Goal: Information Seeking & Learning: Learn about a topic

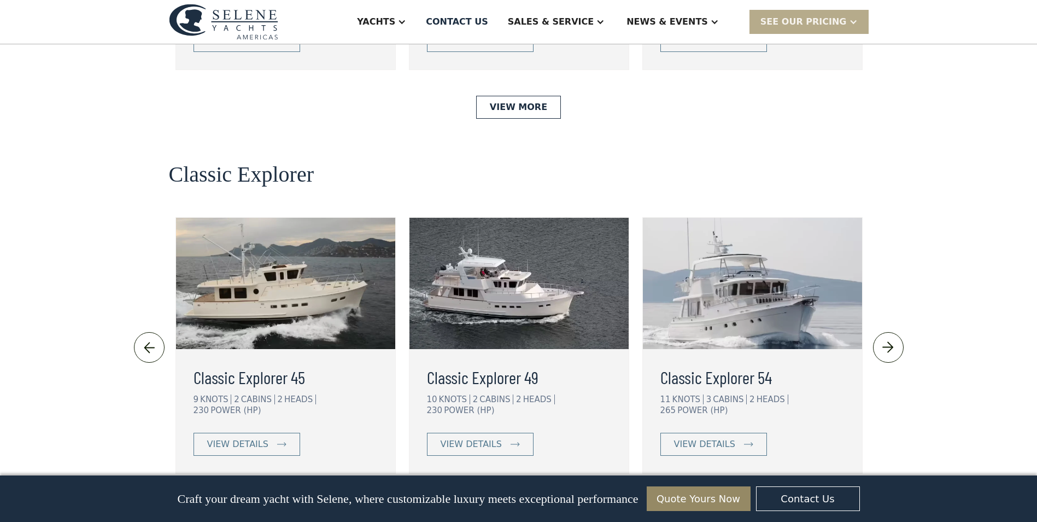
scroll to position [2242, 0]
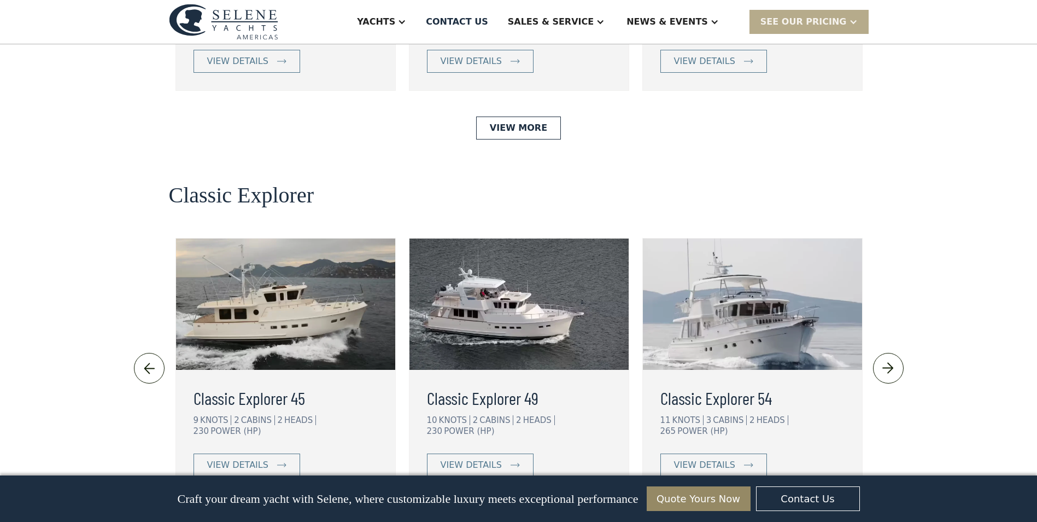
click at [748, 238] on img at bounding box center [752, 303] width 219 height 131
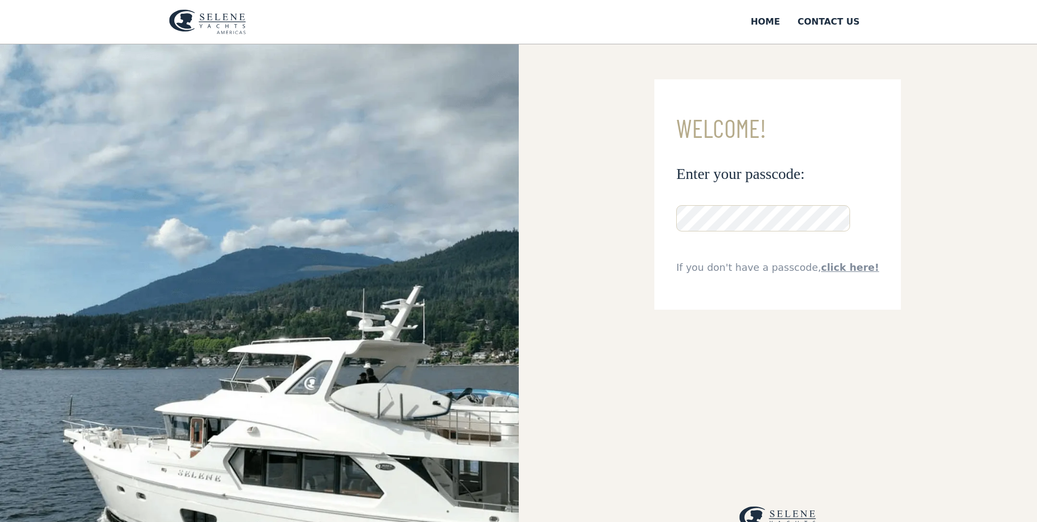
click at [835, 270] on link "click here!" at bounding box center [850, 266] width 58 height 11
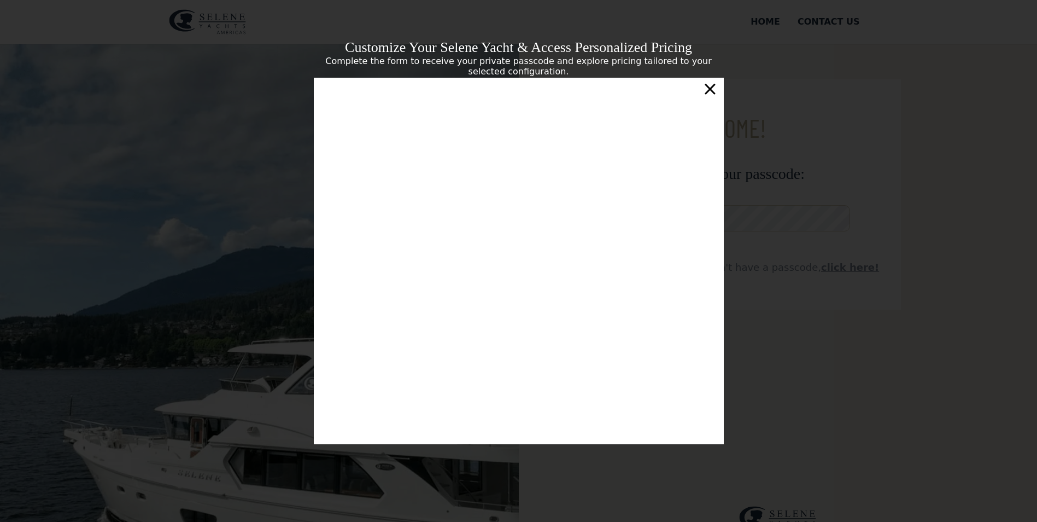
click at [201, 220] on div "Customize Your Selene Yacht & Access Personalized Pricing Complete the form to …" at bounding box center [518, 261] width 1037 height 522
click at [710, 93] on div "×" at bounding box center [710, 89] width 16 height 22
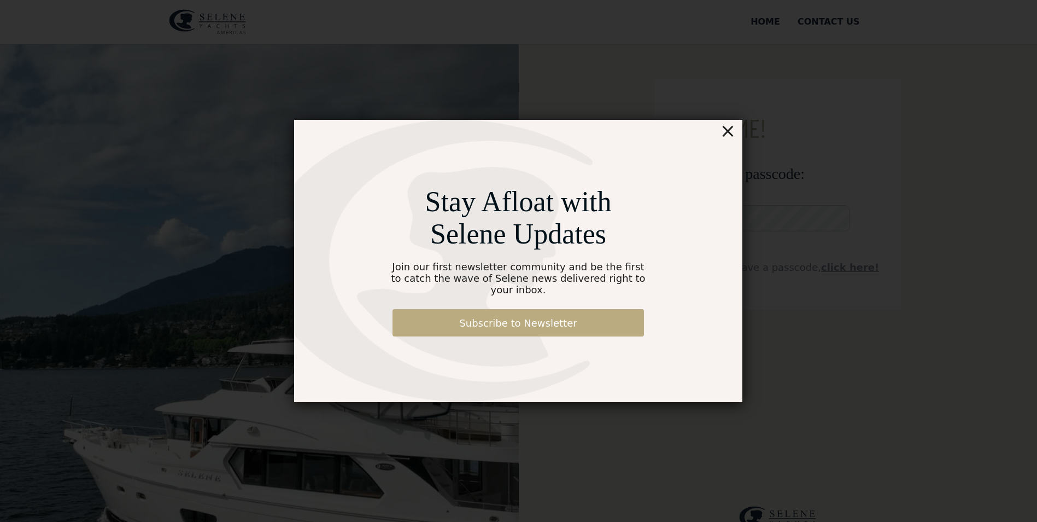
click at [523, 318] on link "Subscribe to Newsletter" at bounding box center [519, 322] width 252 height 27
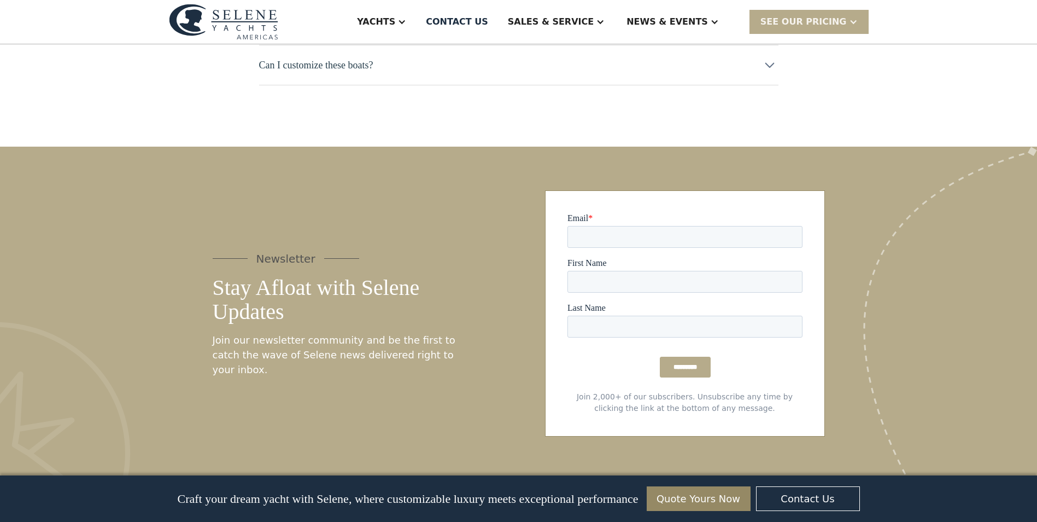
scroll to position [5336, 0]
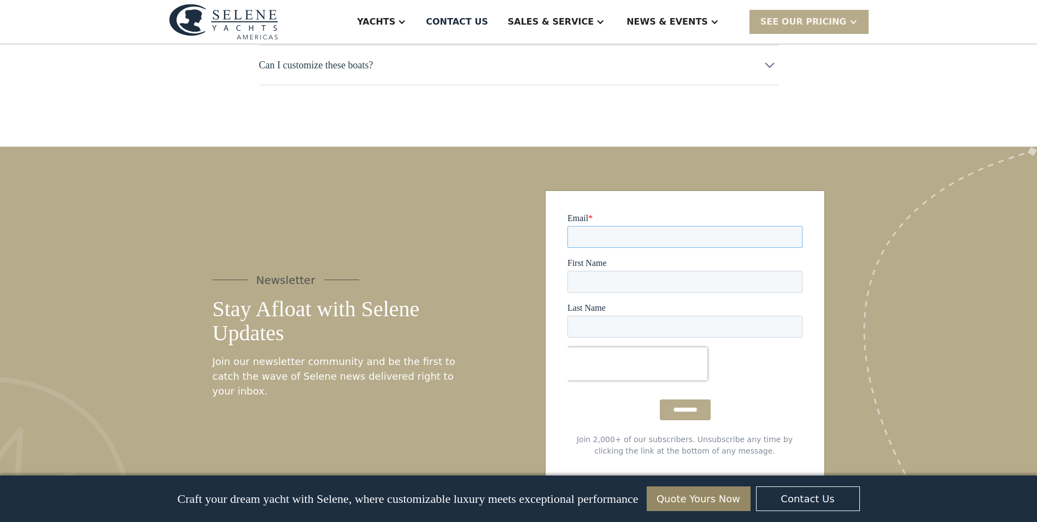
click at [644, 236] on input "Email *" at bounding box center [684, 237] width 235 height 22
type input "**********"
click at [691, 407] on input "*********" at bounding box center [685, 409] width 51 height 21
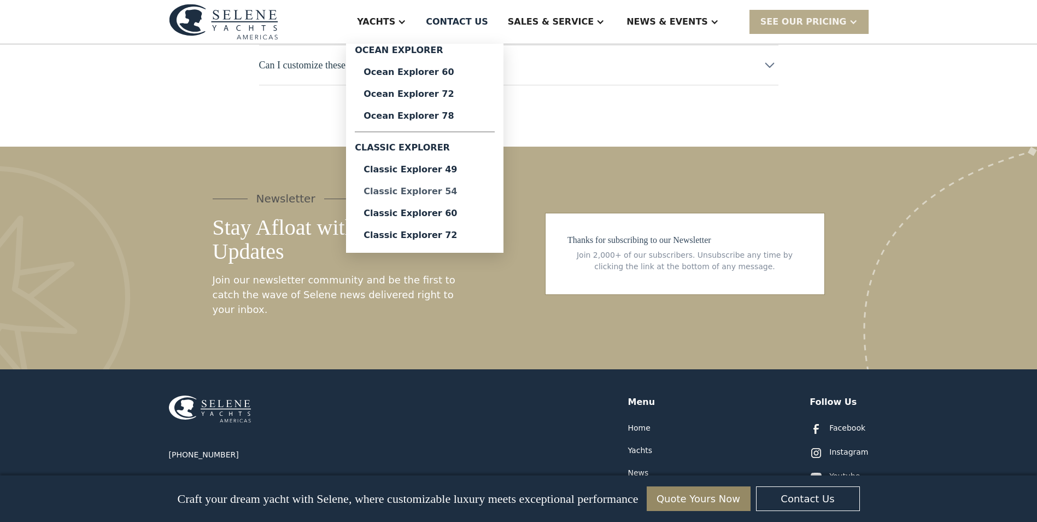
click at [485, 190] on div "Classic Explorer 54" at bounding box center [425, 191] width 123 height 9
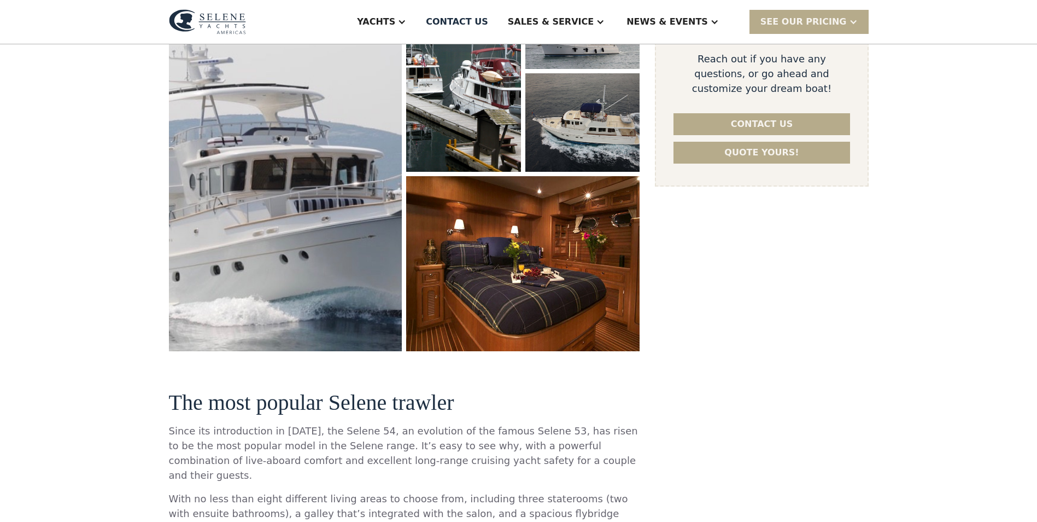
scroll to position [164, 0]
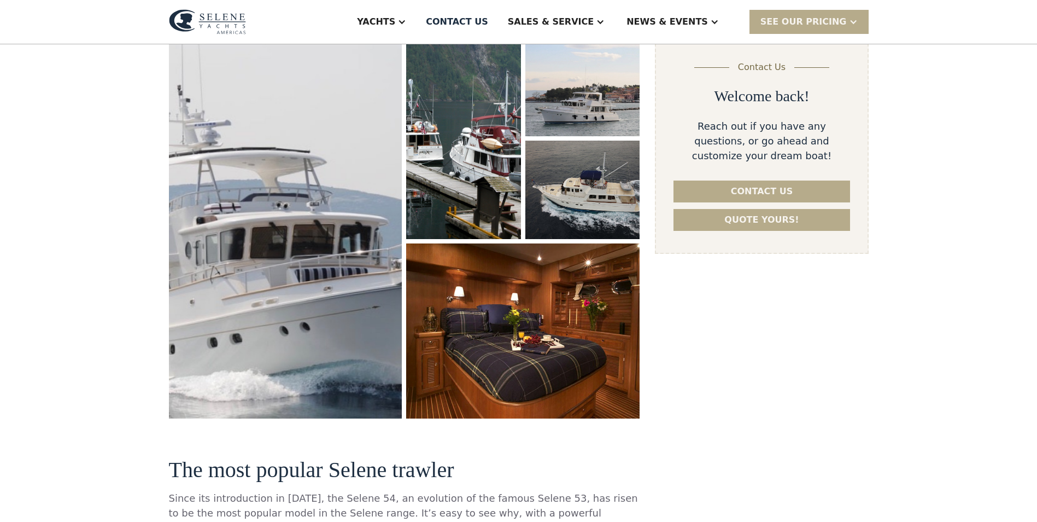
click at [339, 216] on img "open lightbox" at bounding box center [286, 228] width 244 height 398
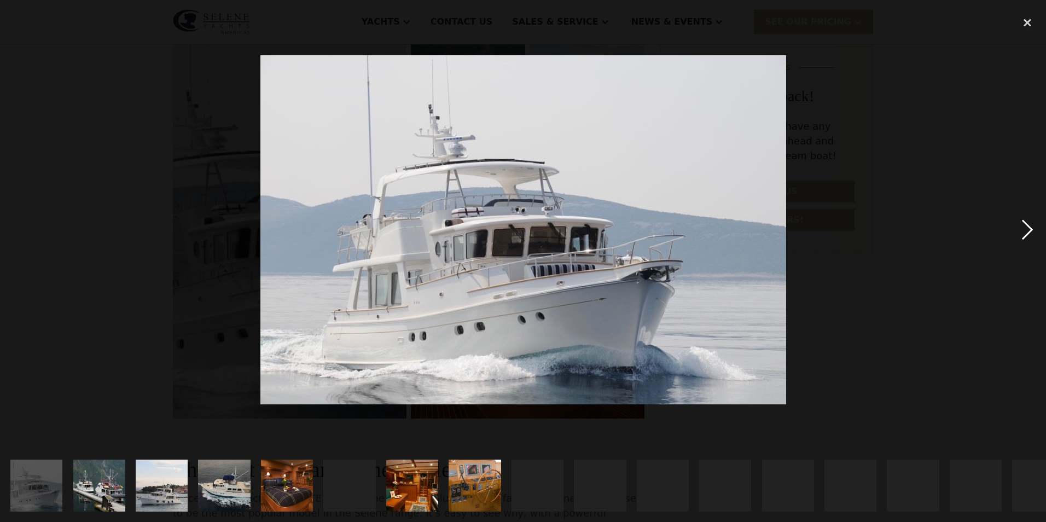
click at [1026, 231] on div "next image" at bounding box center [1027, 229] width 37 height 438
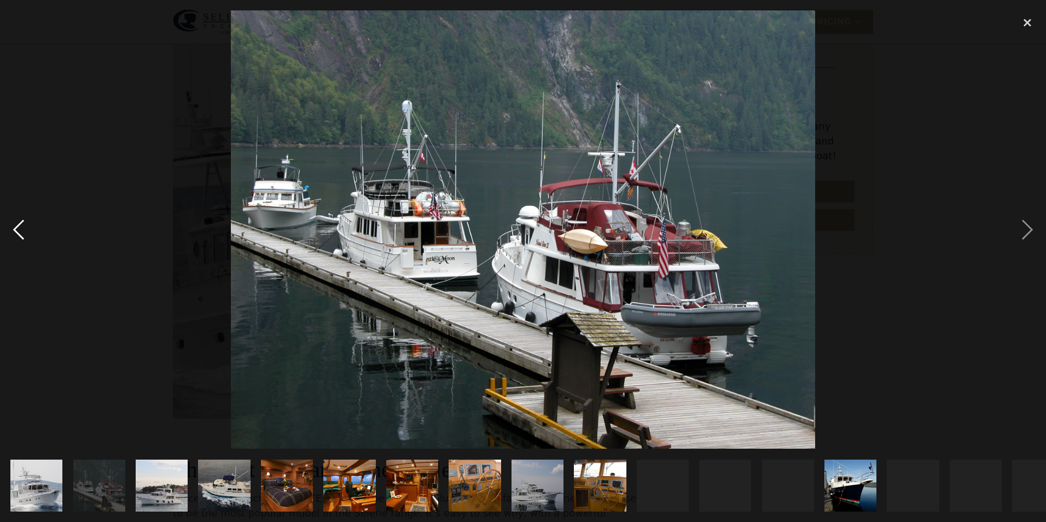
click at [27, 236] on div "previous image" at bounding box center [18, 229] width 37 height 438
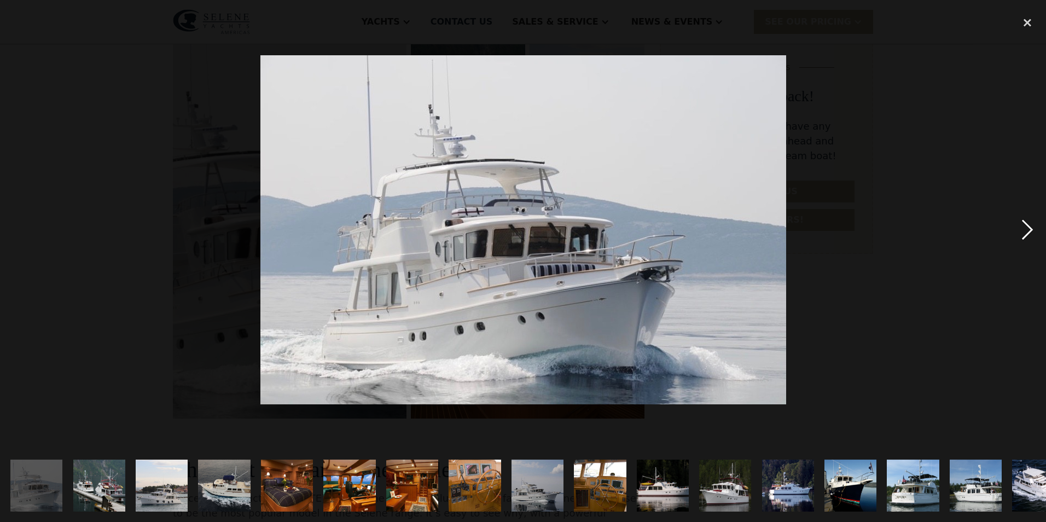
click at [1021, 222] on div "next image" at bounding box center [1027, 229] width 37 height 438
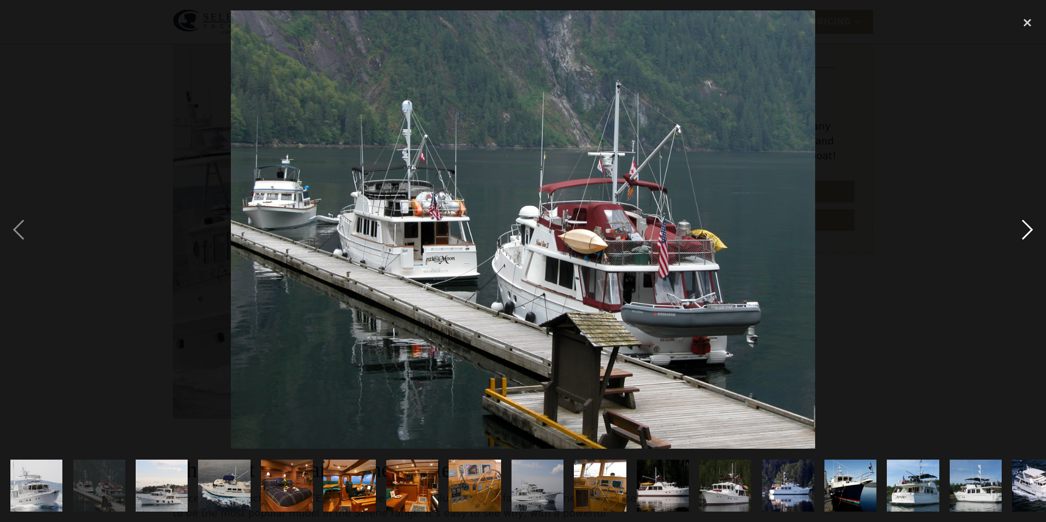
click at [1021, 222] on div "next image" at bounding box center [1027, 229] width 37 height 438
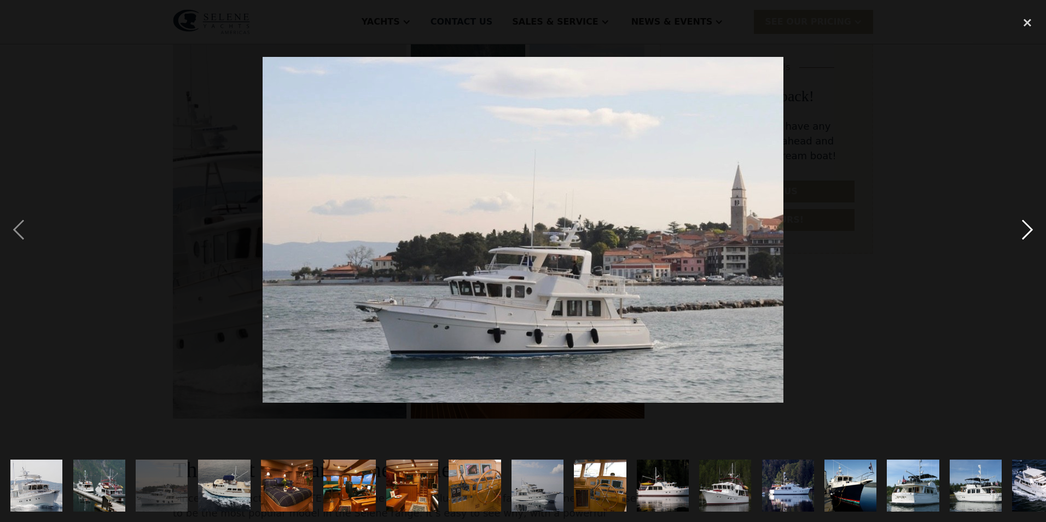
click at [1025, 231] on div "next image" at bounding box center [1027, 229] width 37 height 438
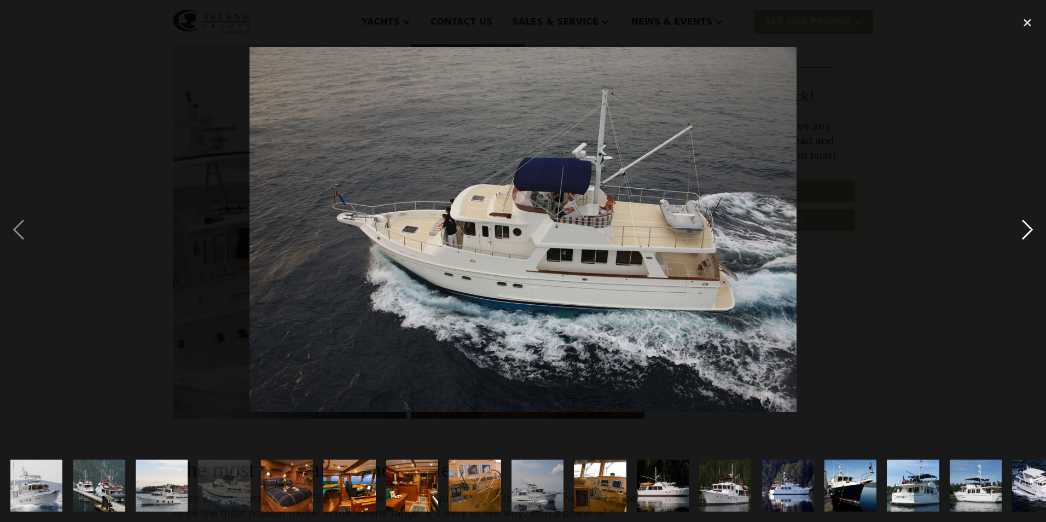
click at [1025, 231] on div "next image" at bounding box center [1027, 229] width 37 height 438
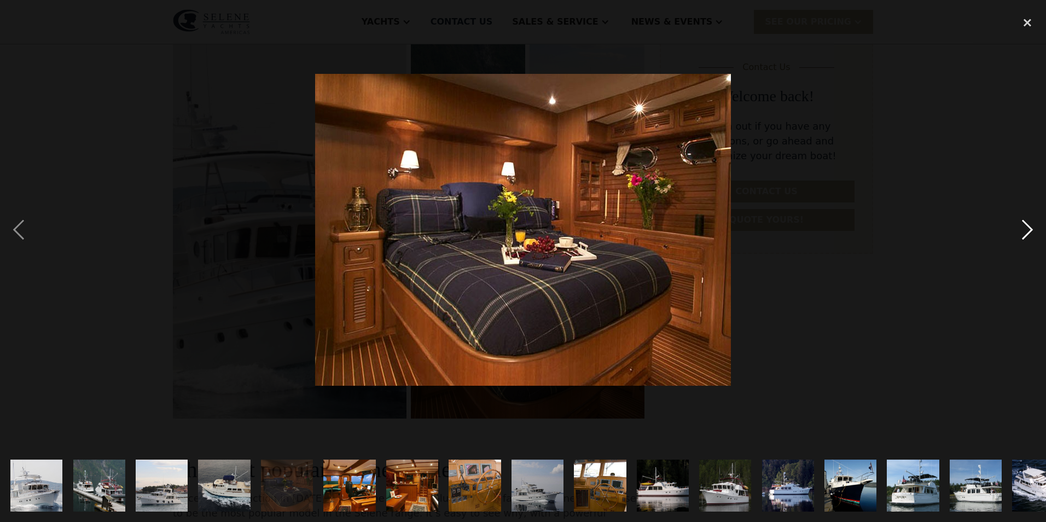
click at [1025, 231] on div "next image" at bounding box center [1027, 229] width 37 height 438
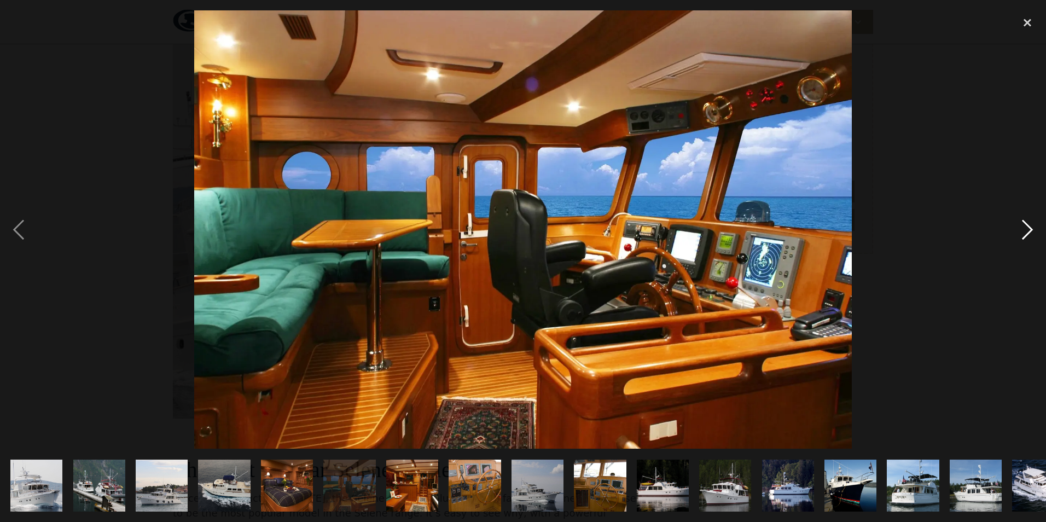
click at [1025, 231] on div "next image" at bounding box center [1027, 229] width 37 height 438
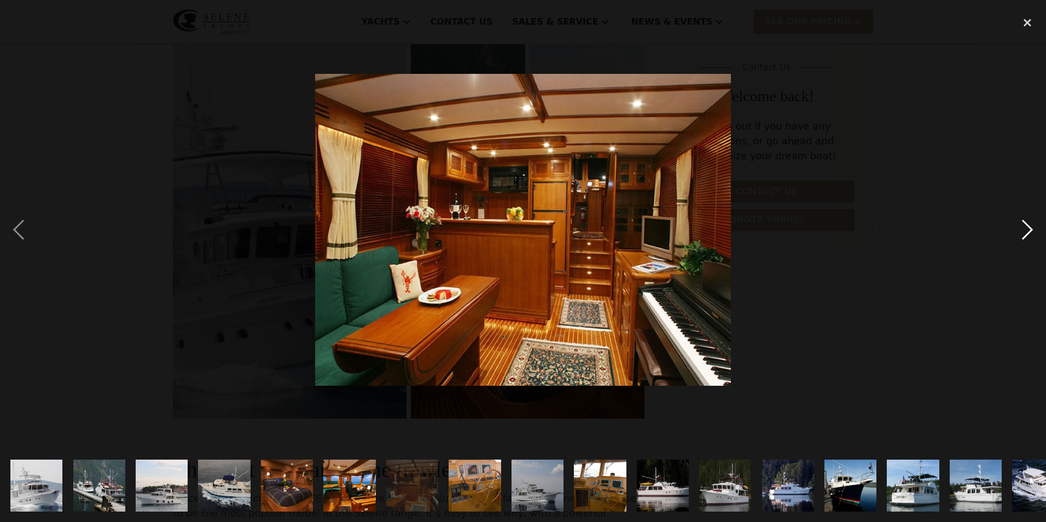
click at [1025, 231] on div "next image" at bounding box center [1027, 229] width 37 height 438
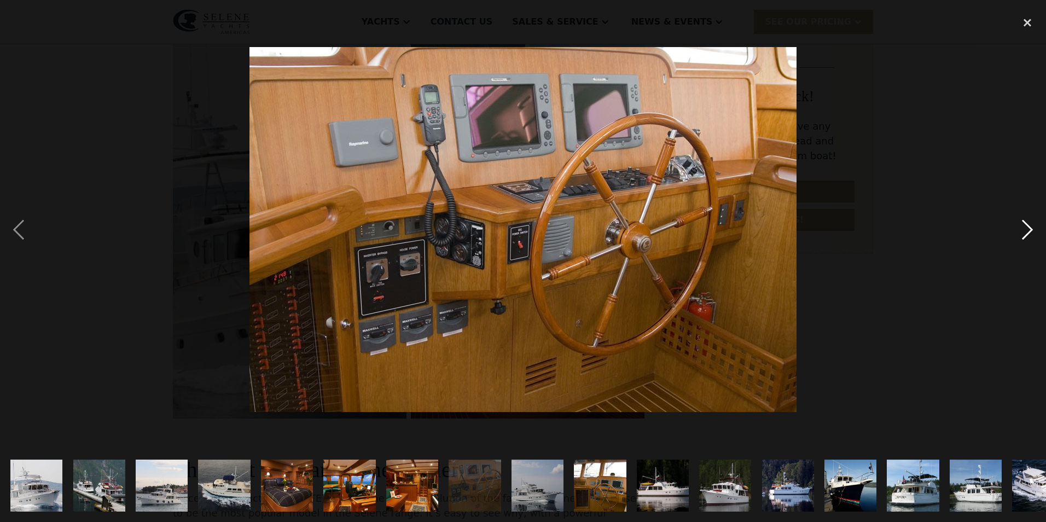
click at [1025, 231] on div "next image" at bounding box center [1027, 229] width 37 height 438
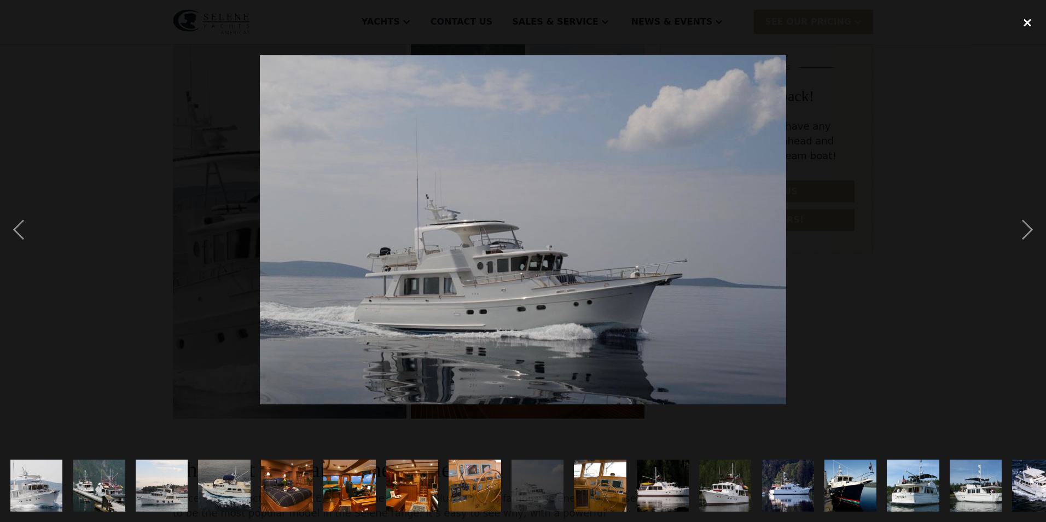
click at [1031, 25] on div "close lightbox" at bounding box center [1027, 22] width 37 height 24
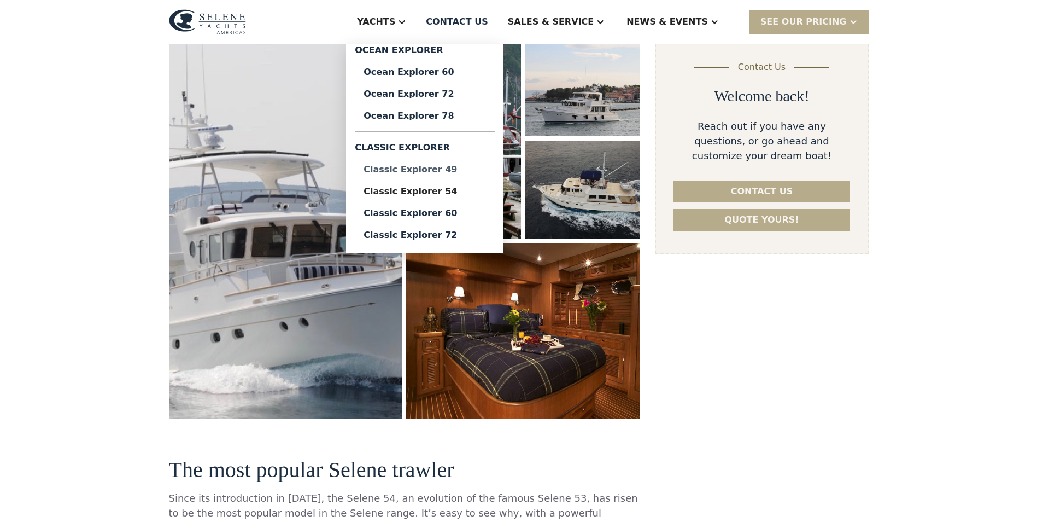
click at [480, 170] on div "Classic Explorer 49" at bounding box center [425, 169] width 123 height 9
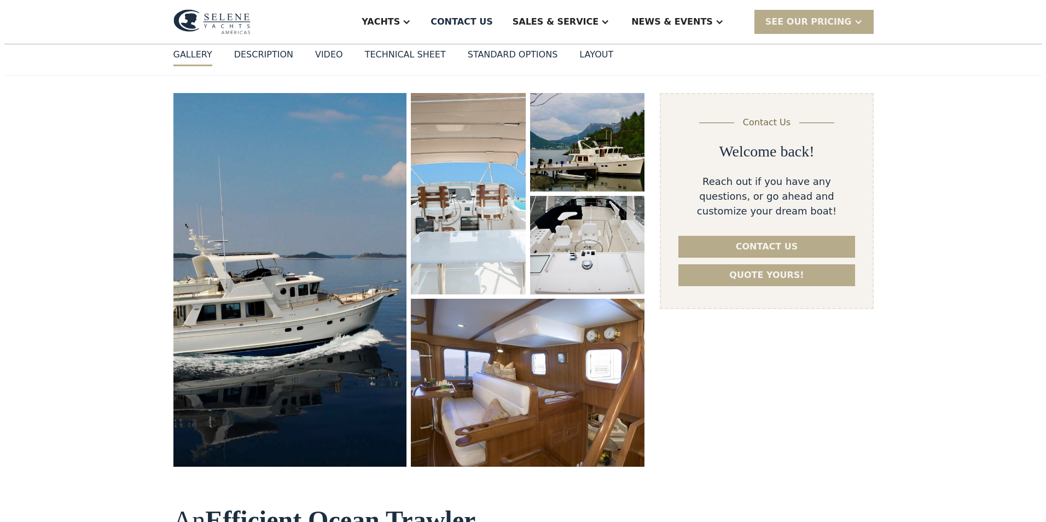
scroll to position [219, 0]
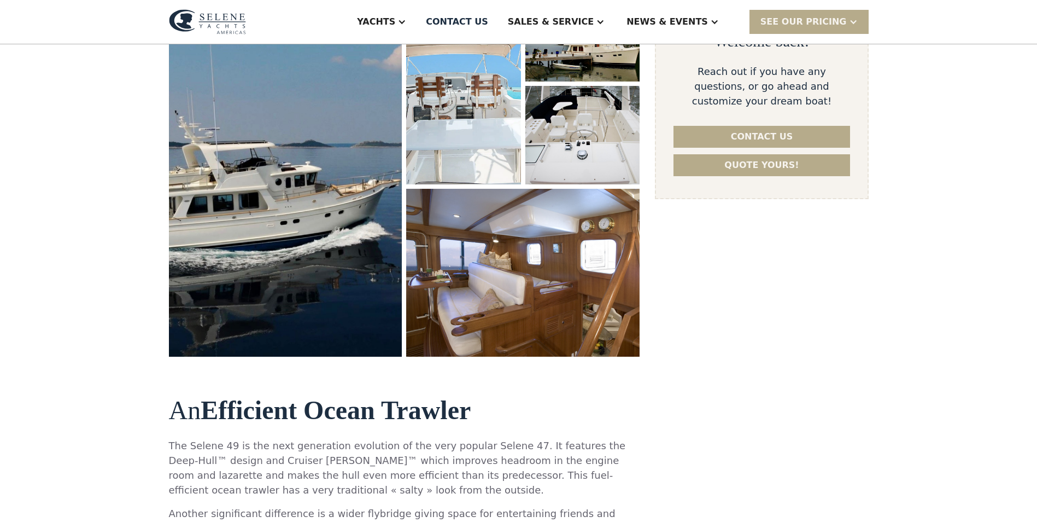
click at [269, 212] on img "open lightbox" at bounding box center [286, 170] width 248 height 396
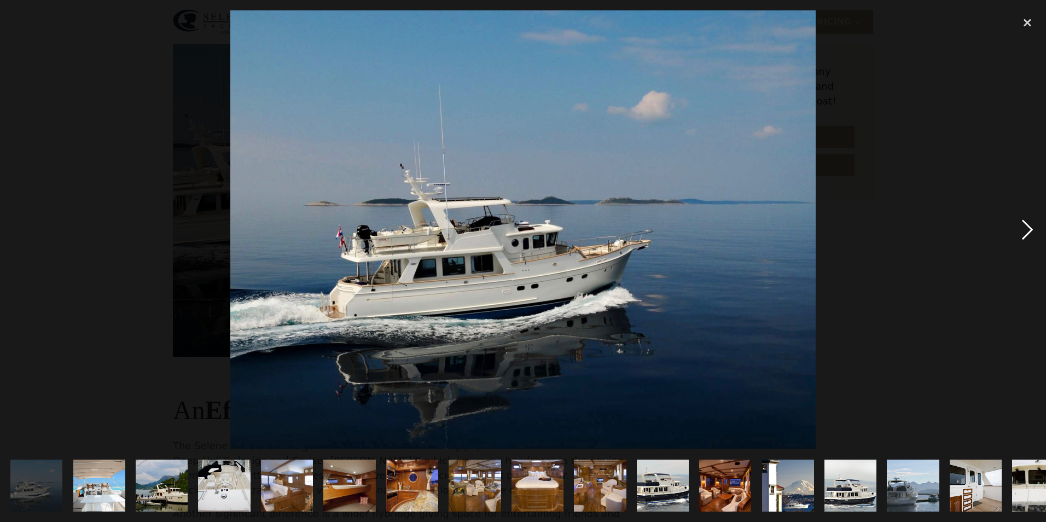
click at [1024, 234] on div "next image" at bounding box center [1027, 229] width 37 height 438
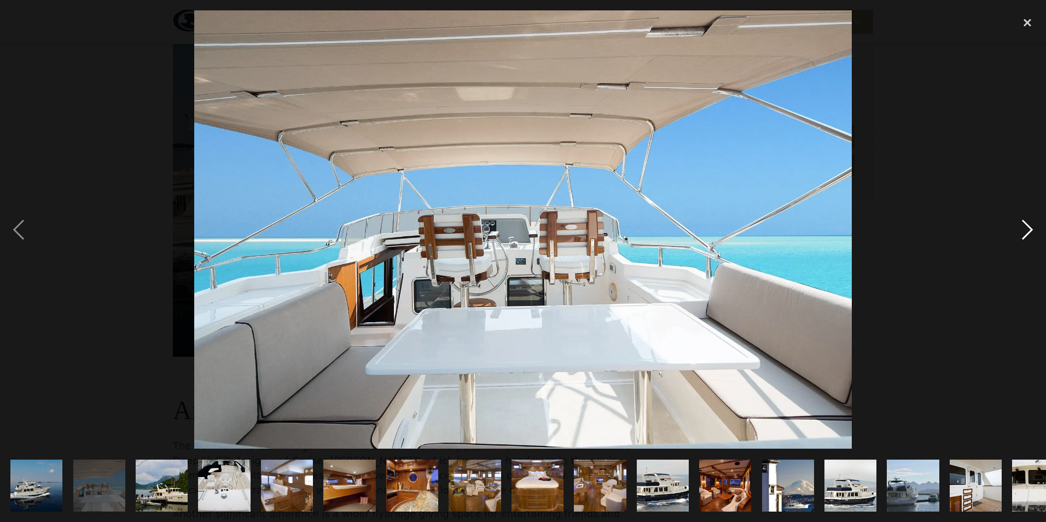
click at [1024, 234] on div "next image" at bounding box center [1027, 229] width 37 height 438
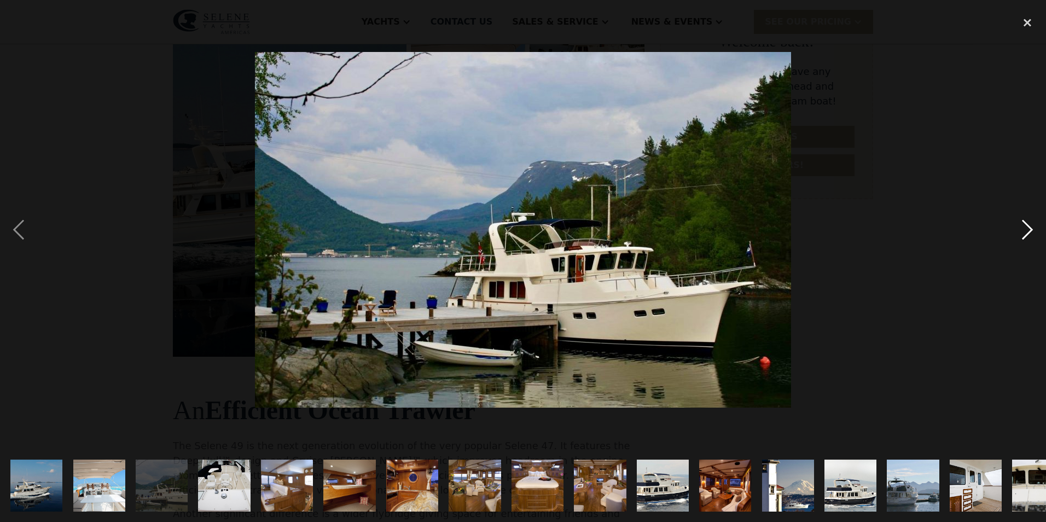
click at [1024, 234] on div "next image" at bounding box center [1027, 229] width 37 height 438
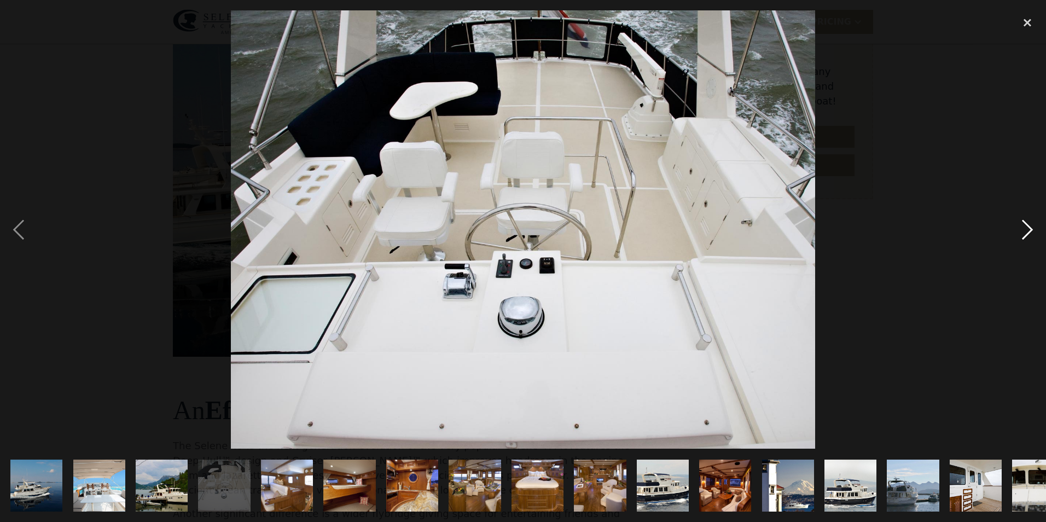
click at [1024, 234] on div "next image" at bounding box center [1027, 229] width 37 height 438
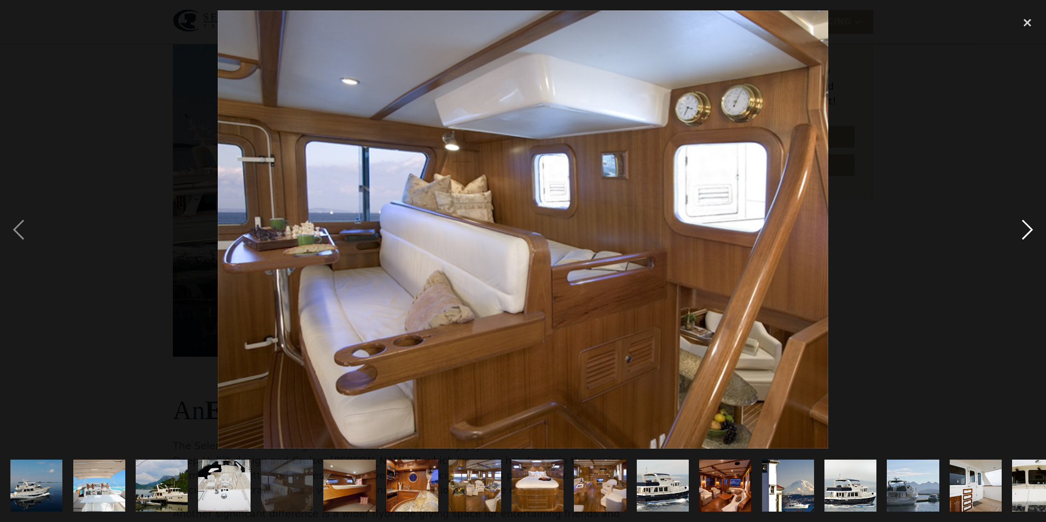
click at [1025, 233] on div "next image" at bounding box center [1027, 229] width 37 height 438
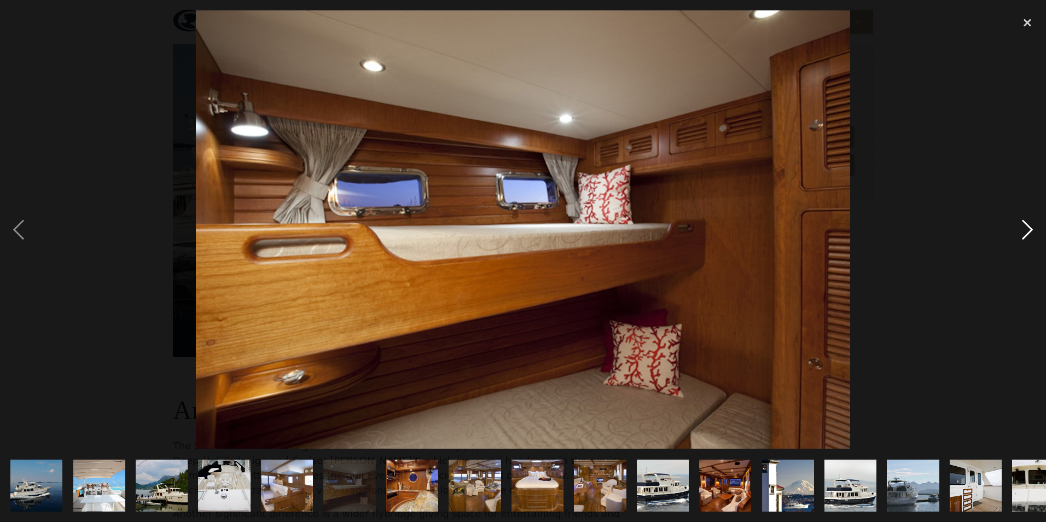
click at [1025, 233] on div "next image" at bounding box center [1027, 229] width 37 height 438
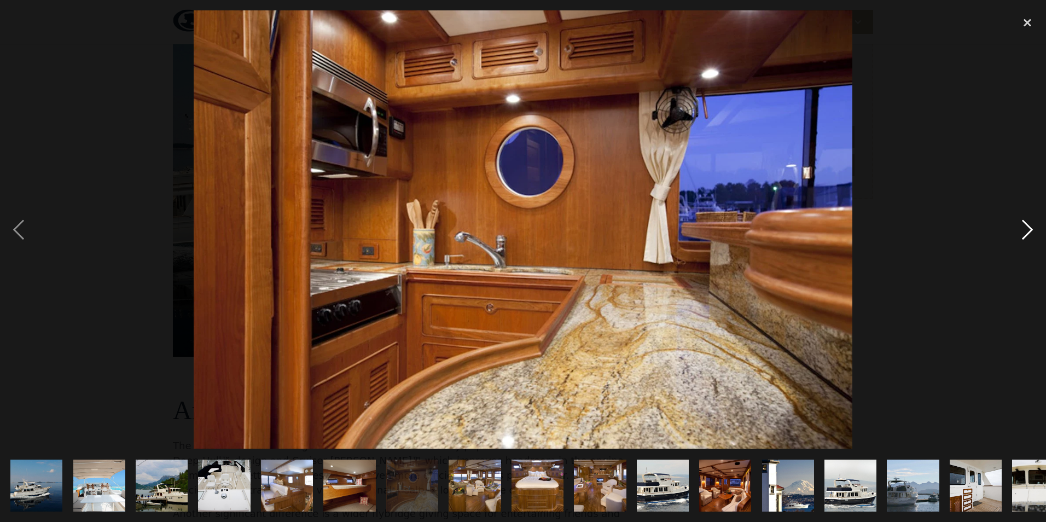
click at [1025, 233] on div "next image" at bounding box center [1027, 229] width 37 height 438
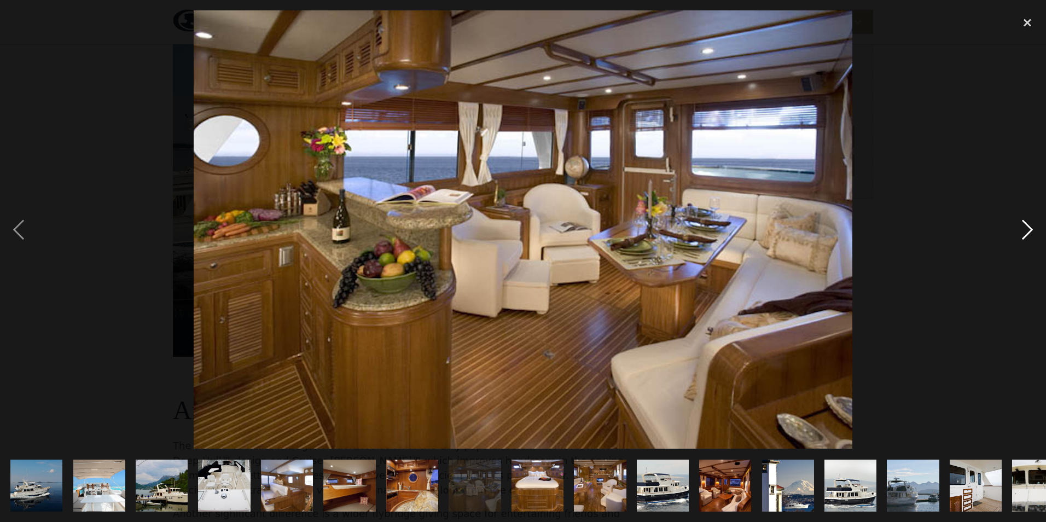
click at [1025, 233] on div "next image" at bounding box center [1027, 229] width 37 height 438
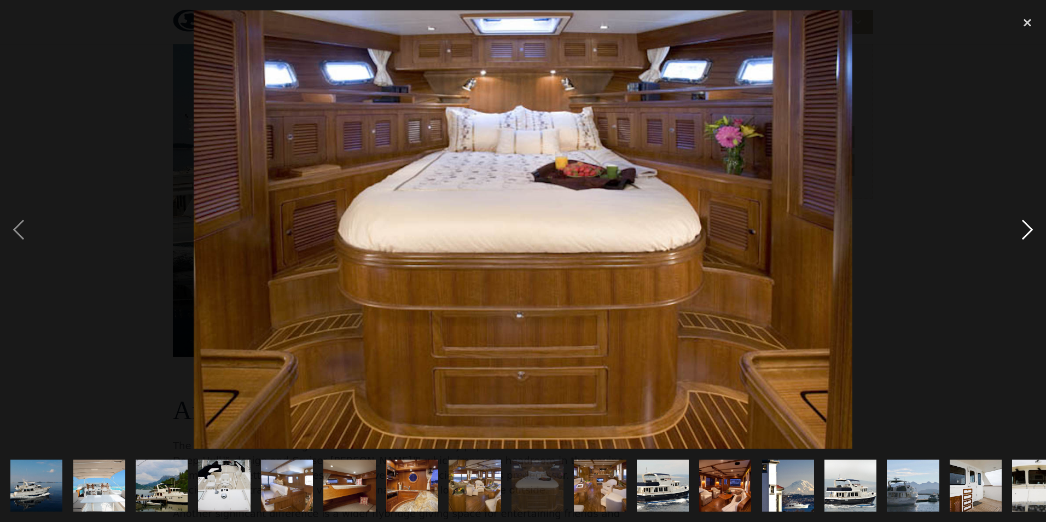
click at [1025, 233] on div "next image" at bounding box center [1027, 229] width 37 height 438
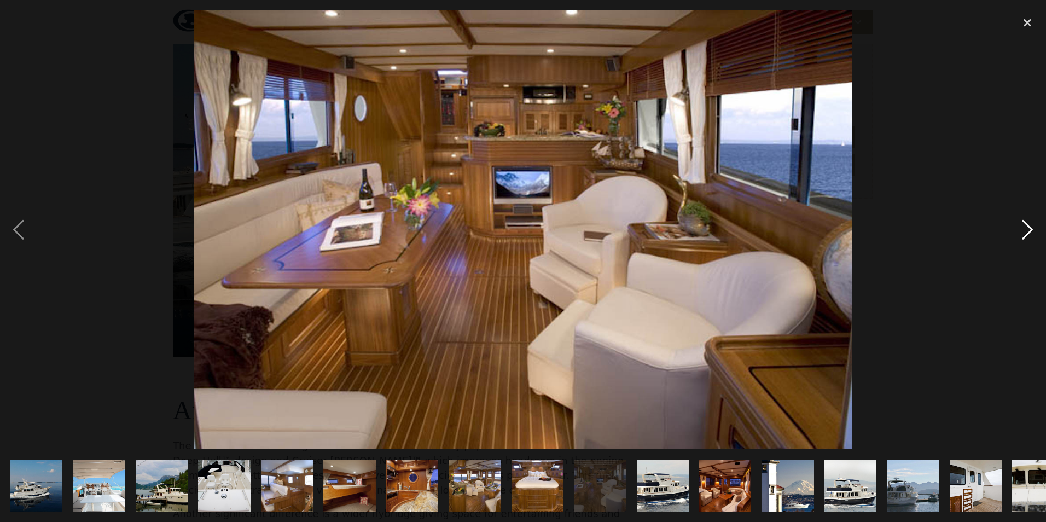
click at [1025, 233] on div "next image" at bounding box center [1027, 229] width 37 height 438
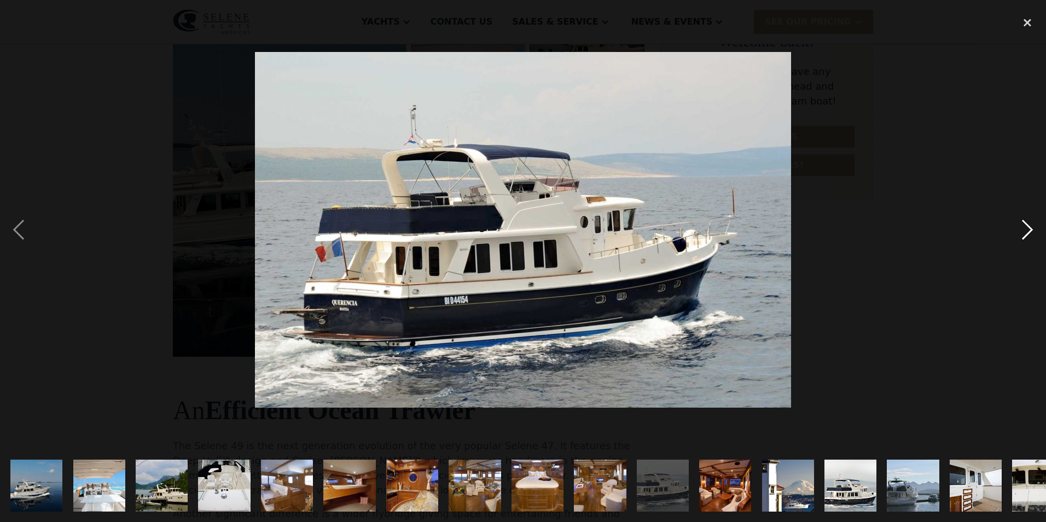
click at [1025, 233] on div "next image" at bounding box center [1027, 229] width 37 height 438
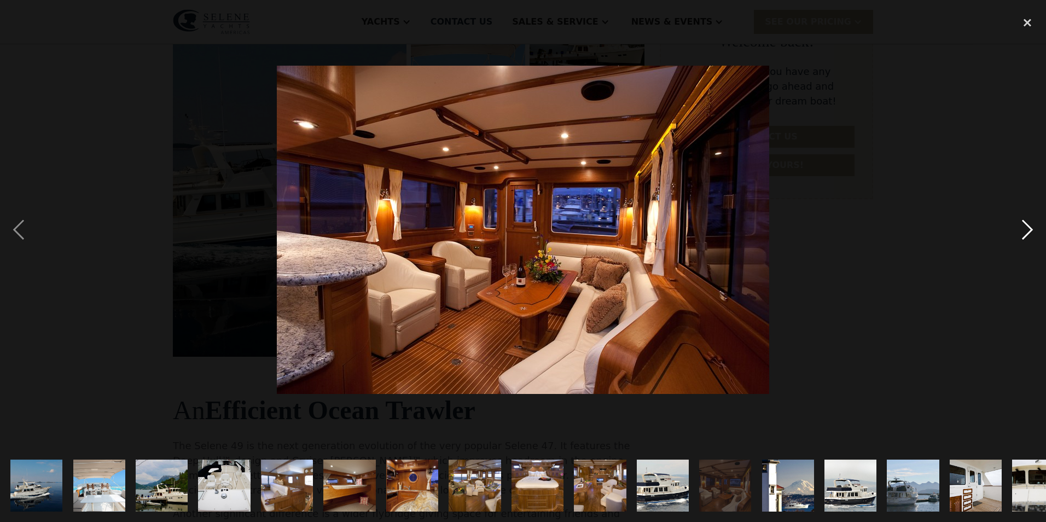
click at [1025, 233] on div "next image" at bounding box center [1027, 229] width 37 height 438
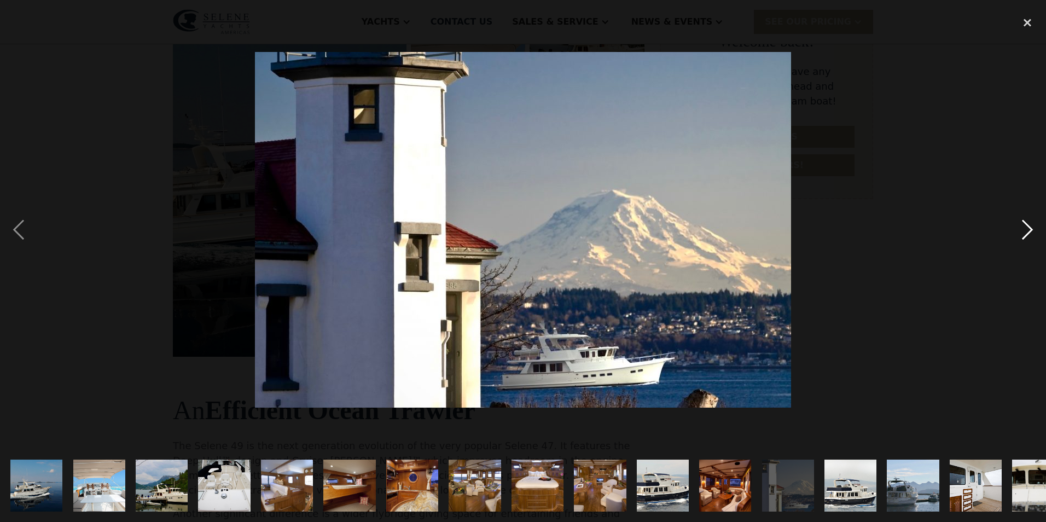
click at [1025, 233] on div "next image" at bounding box center [1027, 229] width 37 height 438
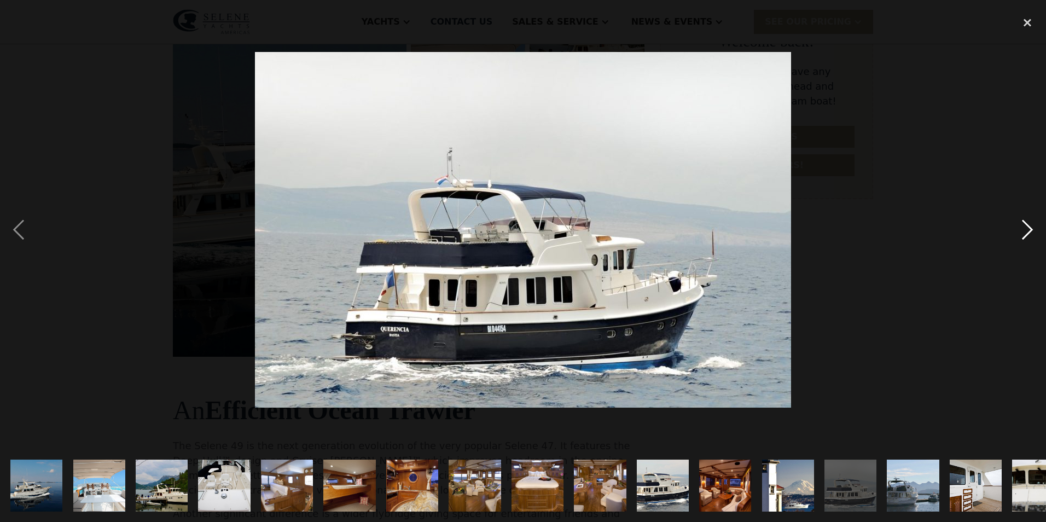
click at [1025, 233] on div "next image" at bounding box center [1027, 229] width 37 height 438
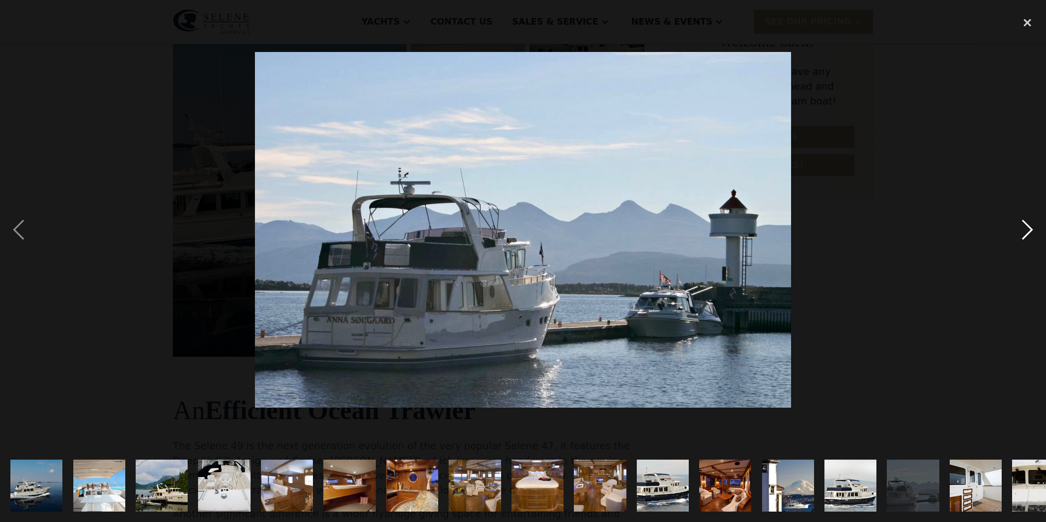
click at [1025, 233] on div "next image" at bounding box center [1027, 229] width 37 height 438
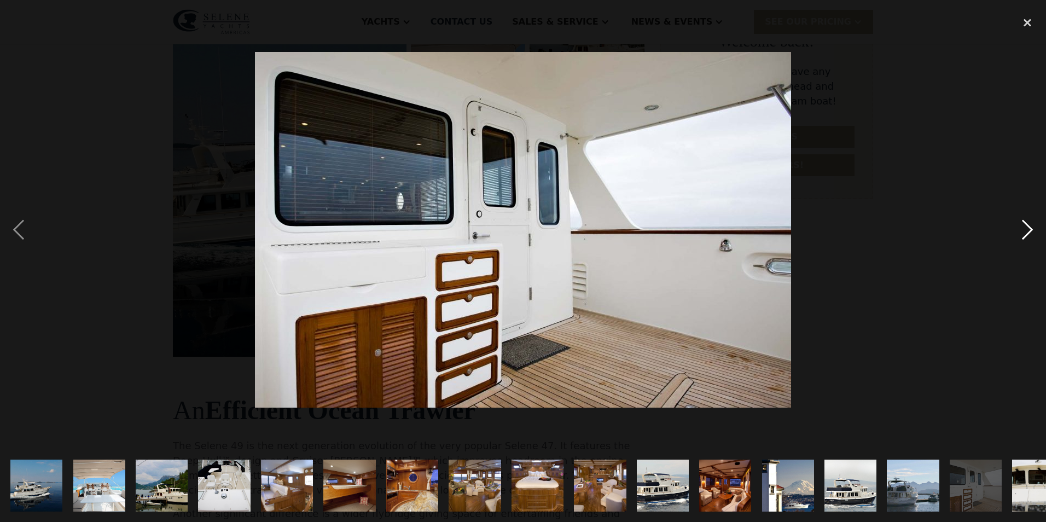
click at [1025, 233] on div "next image" at bounding box center [1027, 229] width 37 height 438
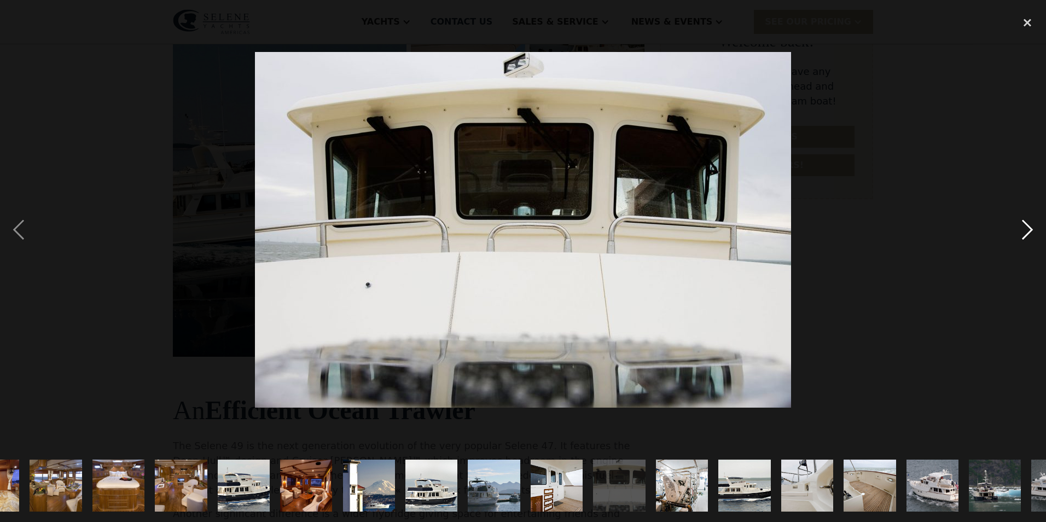
scroll to position [0, 529]
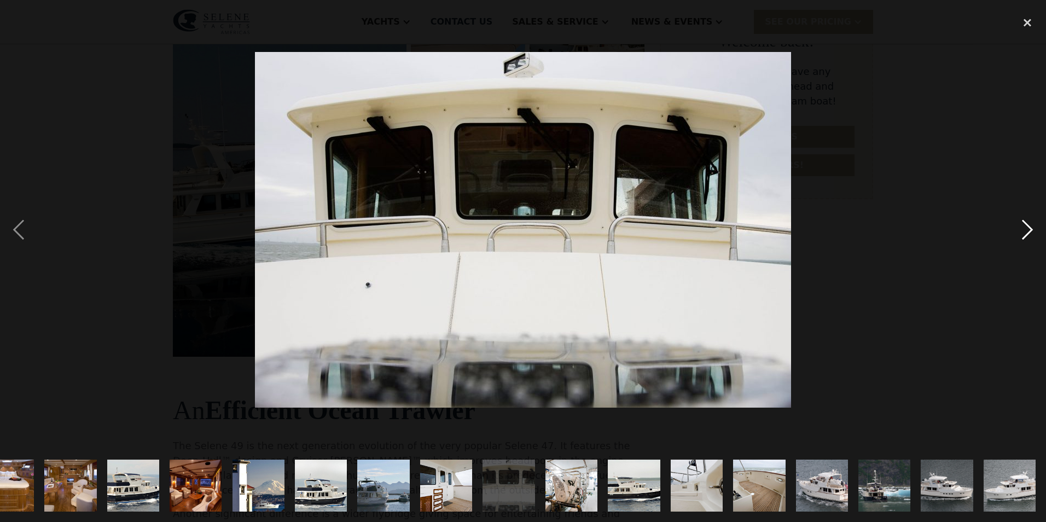
click at [1025, 233] on div "next image" at bounding box center [1027, 229] width 37 height 438
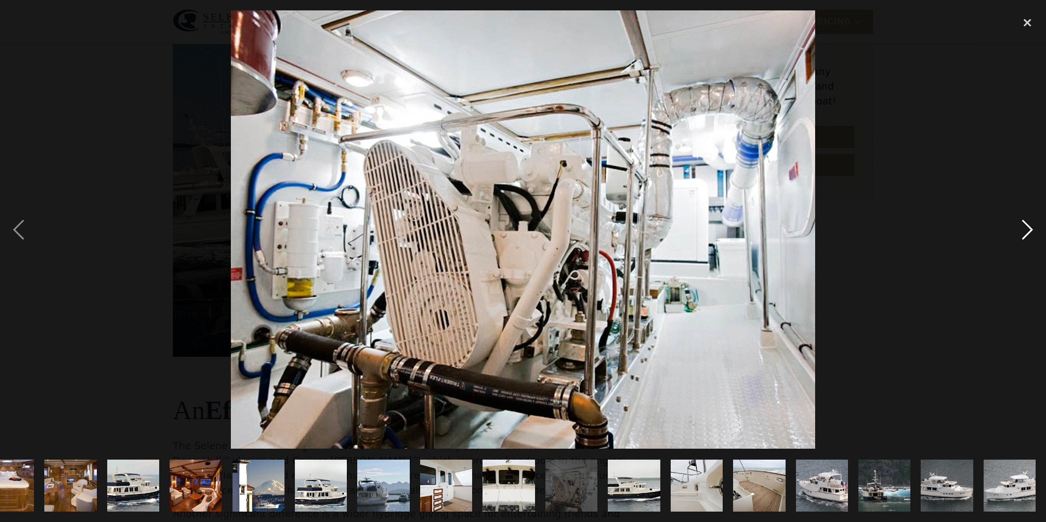
click at [1025, 233] on div "next image" at bounding box center [1027, 229] width 37 height 438
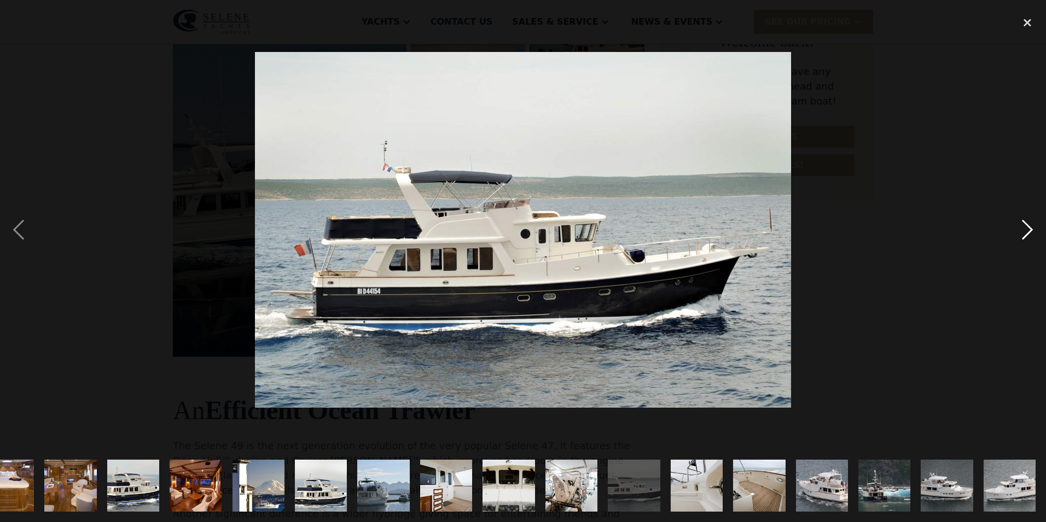
click at [1025, 233] on div "next image" at bounding box center [1027, 229] width 37 height 438
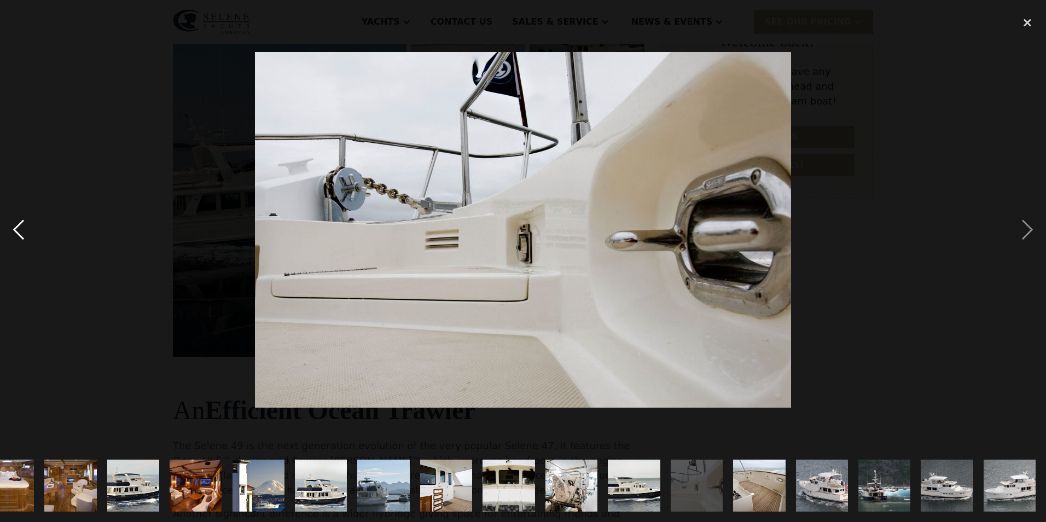
click at [20, 238] on div "previous image" at bounding box center [18, 229] width 37 height 438
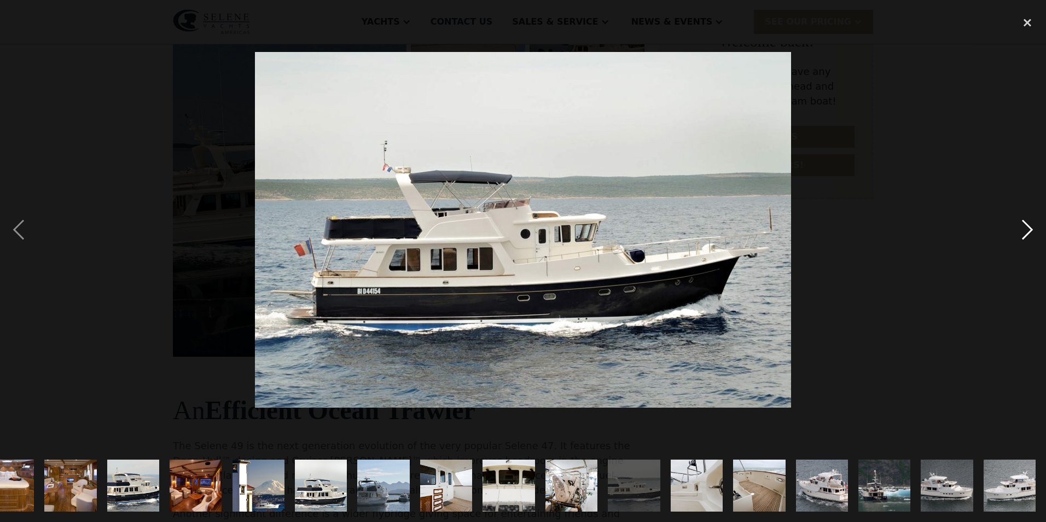
click at [1024, 225] on div "next image" at bounding box center [1027, 229] width 37 height 438
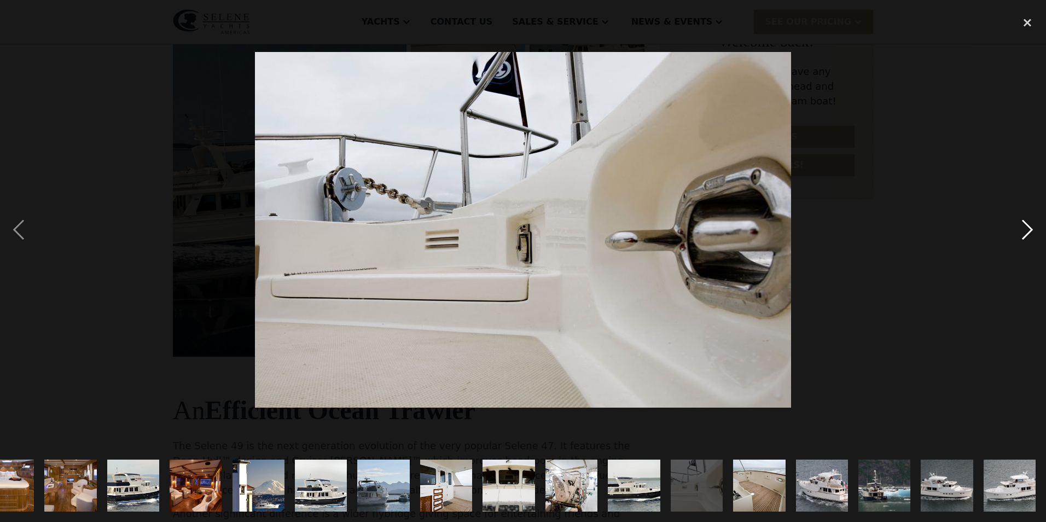
click at [1024, 225] on div "next image" at bounding box center [1027, 229] width 37 height 438
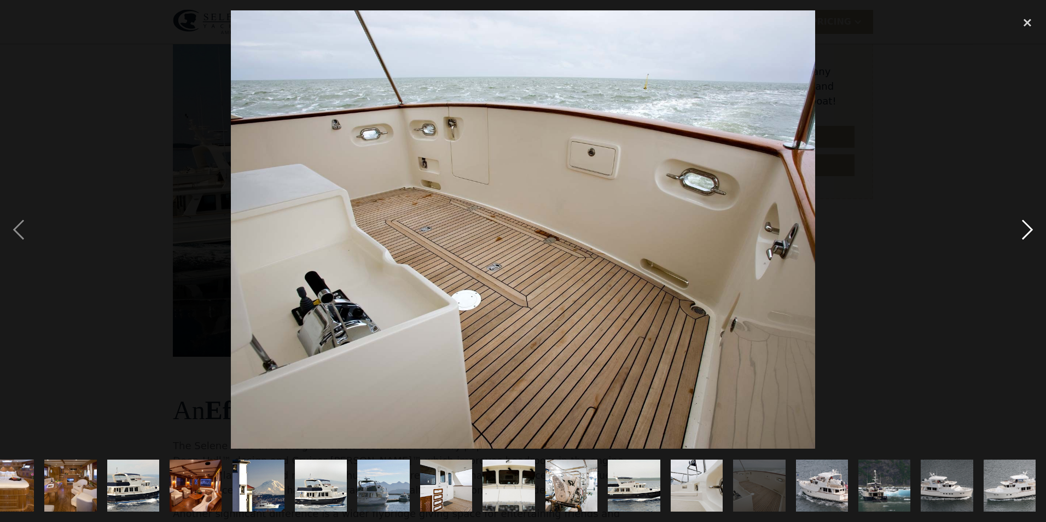
click at [1024, 225] on div "next image" at bounding box center [1027, 229] width 37 height 438
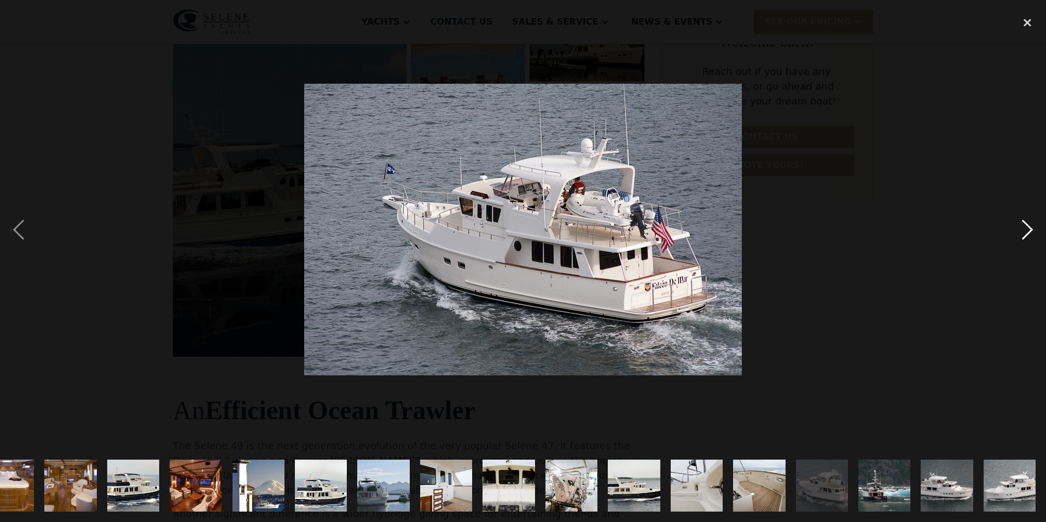
click at [1024, 225] on div "next image" at bounding box center [1027, 229] width 37 height 438
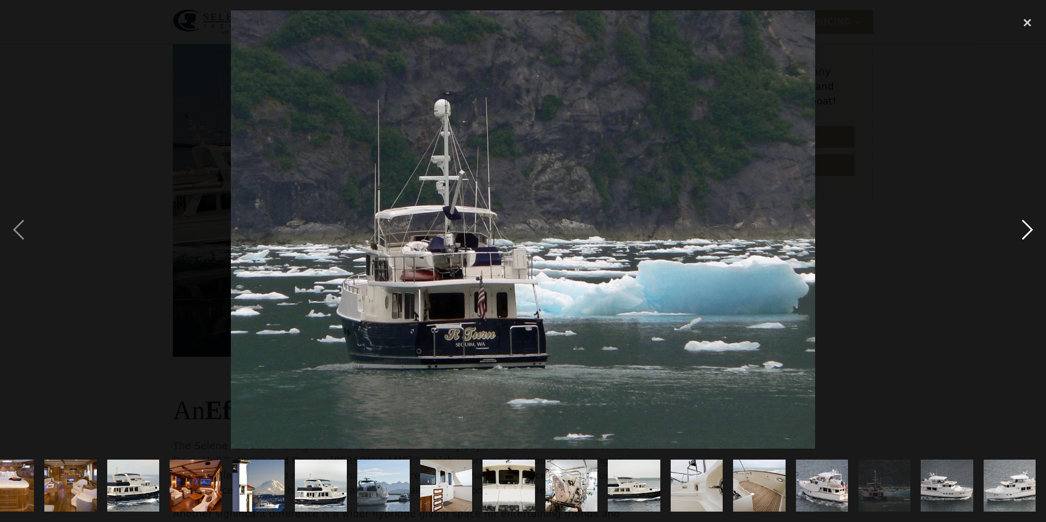
click at [1024, 225] on div "next image" at bounding box center [1027, 229] width 37 height 438
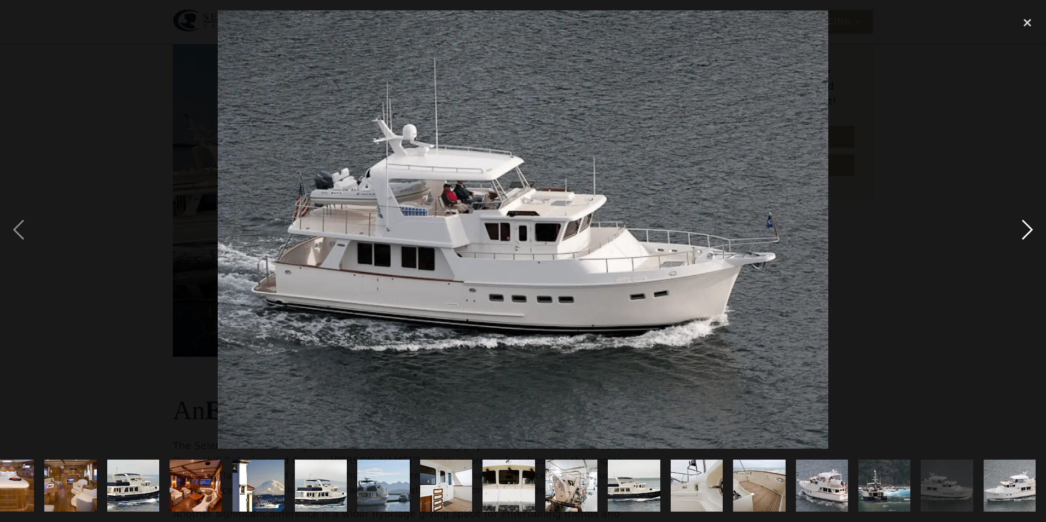
click at [1024, 225] on div "next image" at bounding box center [1027, 229] width 37 height 438
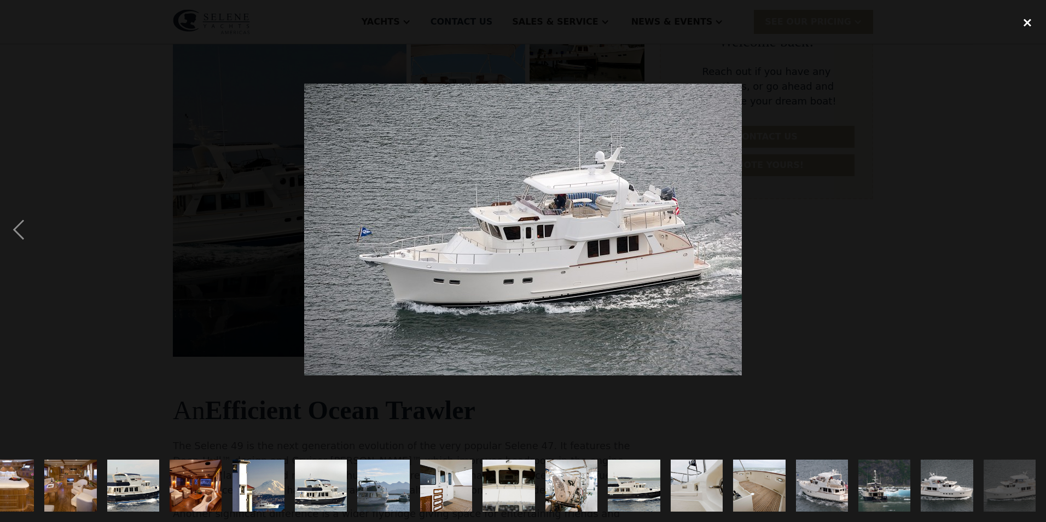
click at [1026, 19] on div "close lightbox" at bounding box center [1027, 22] width 37 height 24
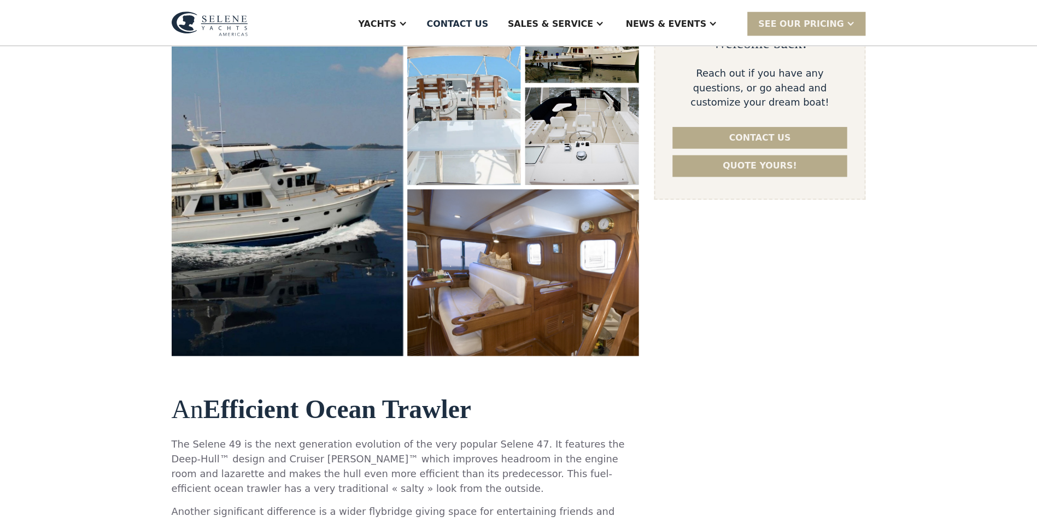
scroll to position [0, 0]
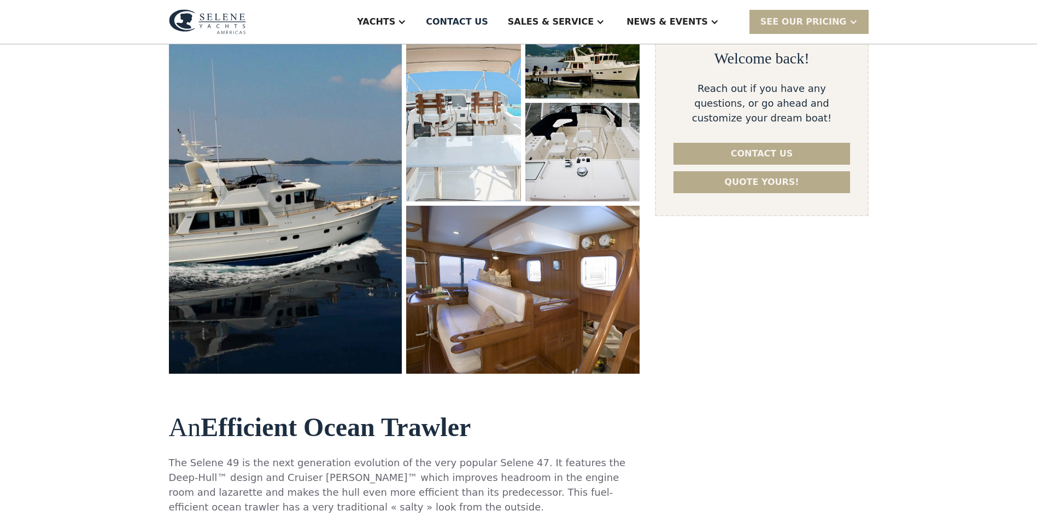
click at [304, 230] on img "open lightbox" at bounding box center [286, 187] width 242 height 386
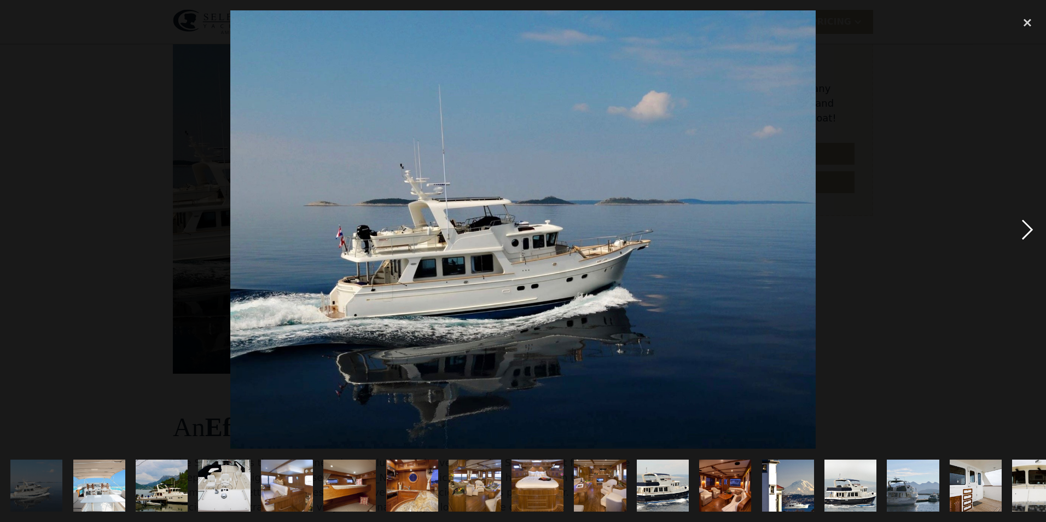
click at [1023, 236] on div "next image" at bounding box center [1027, 229] width 37 height 438
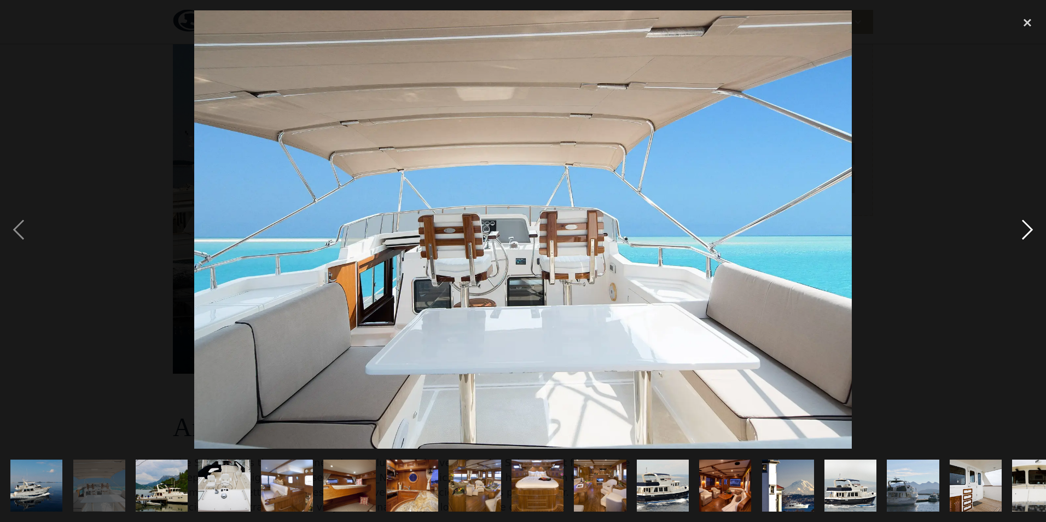
click at [1023, 236] on div "next image" at bounding box center [1027, 229] width 37 height 438
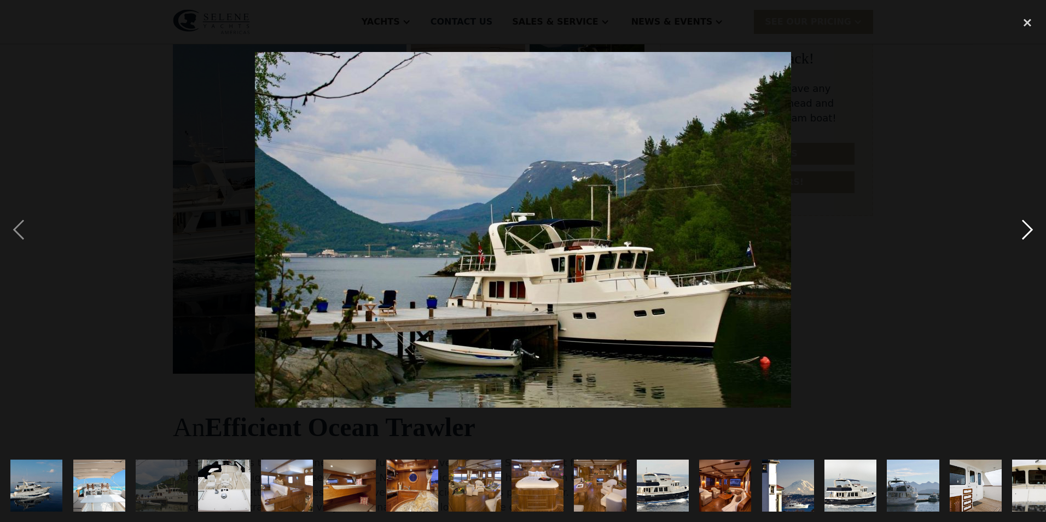
click at [1023, 236] on div "next image" at bounding box center [1027, 229] width 37 height 438
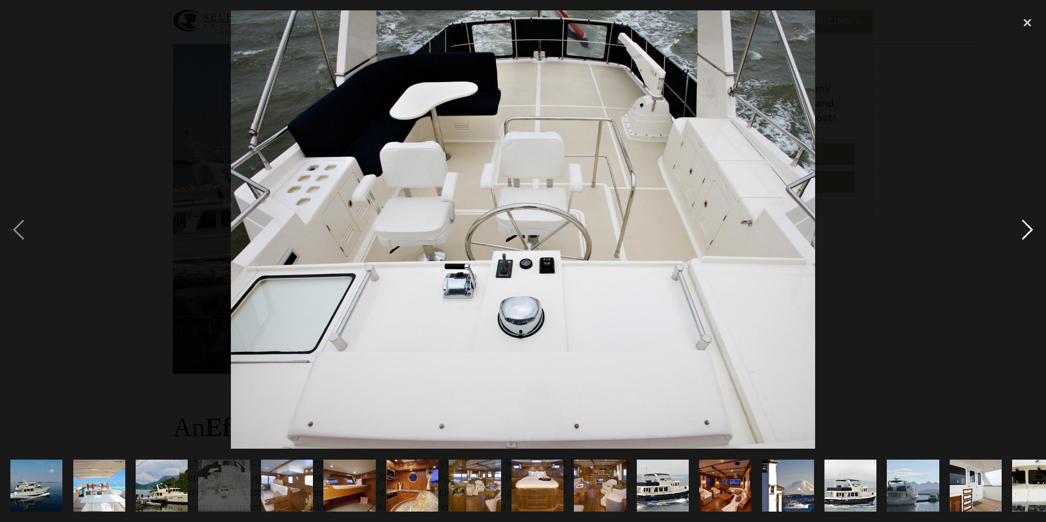
click at [1023, 236] on div "next image" at bounding box center [1027, 229] width 37 height 438
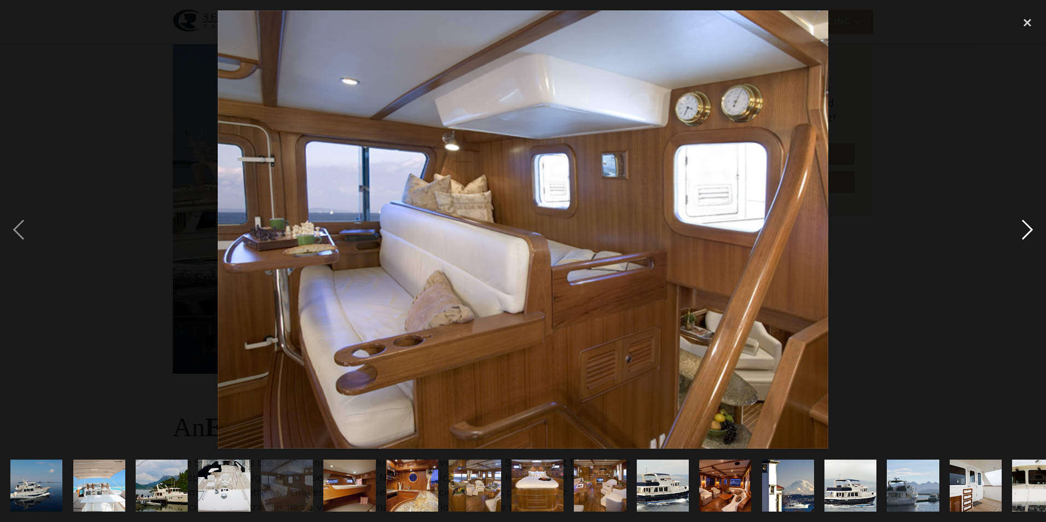
click at [1023, 236] on div "next image" at bounding box center [1027, 229] width 37 height 438
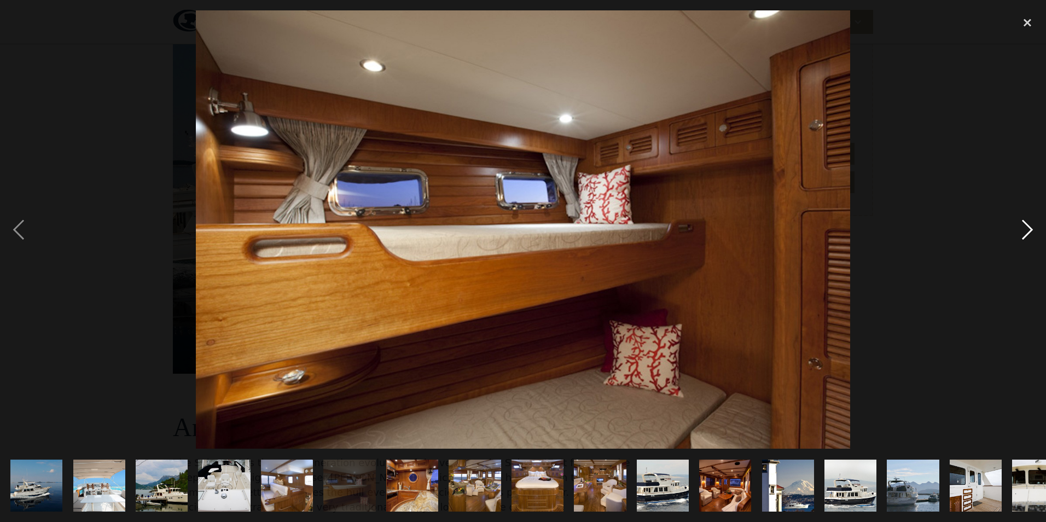
click at [1023, 236] on div "next image" at bounding box center [1027, 229] width 37 height 438
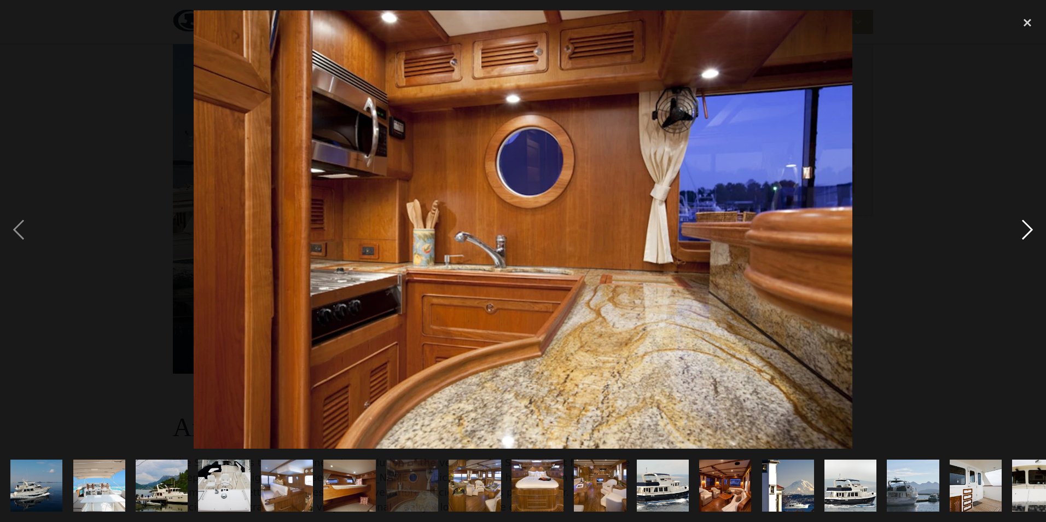
click at [1023, 236] on div "next image" at bounding box center [1027, 229] width 37 height 438
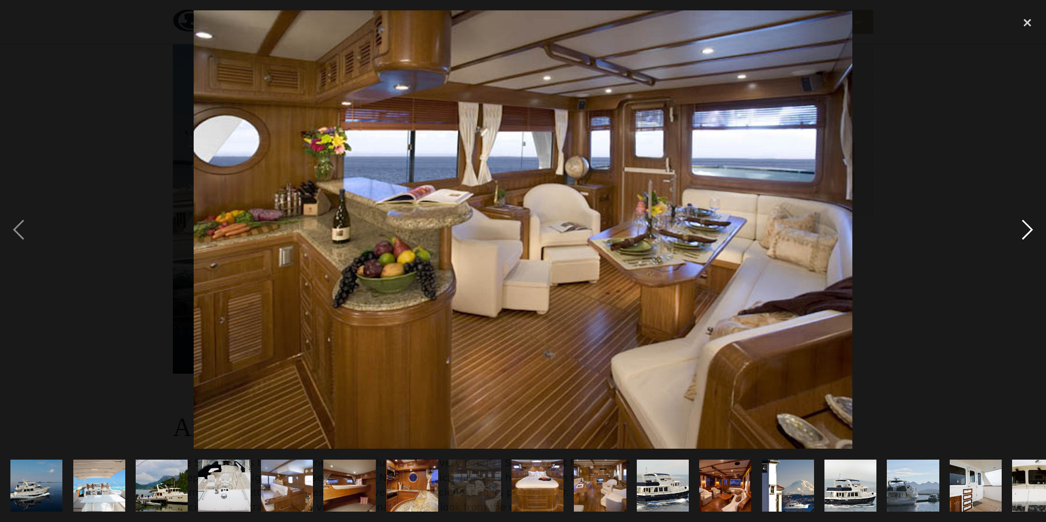
click at [1023, 236] on div "next image" at bounding box center [1027, 229] width 37 height 438
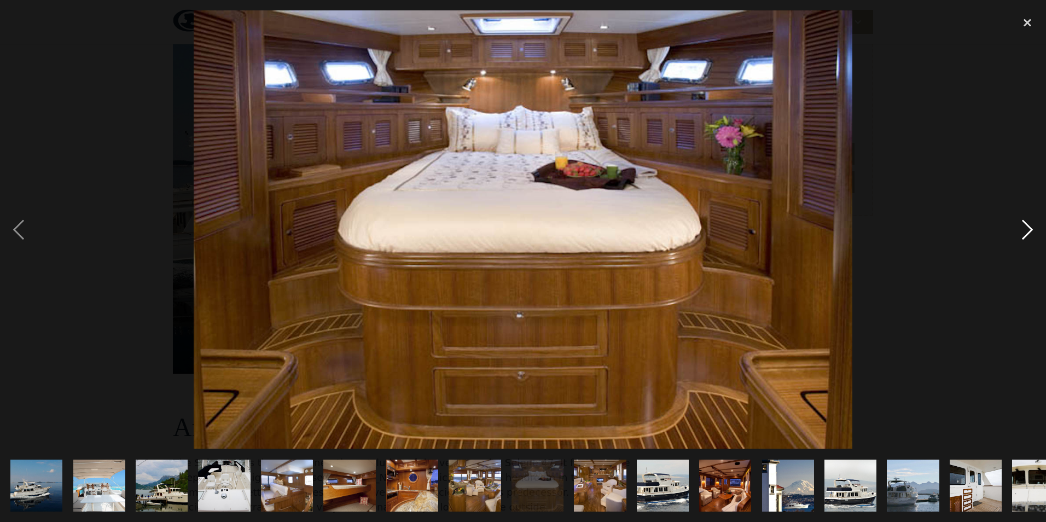
click at [1023, 236] on div "next image" at bounding box center [1027, 229] width 37 height 438
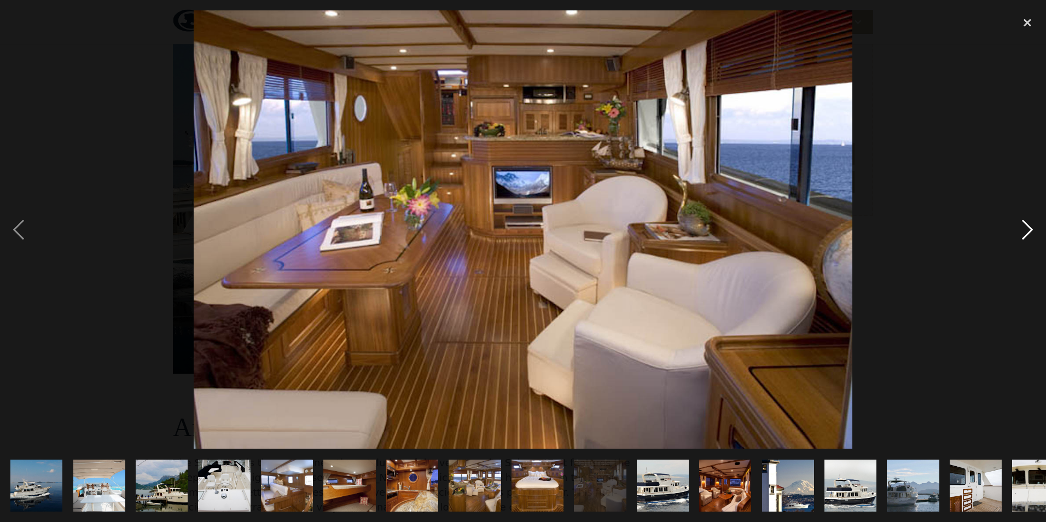
click at [1023, 236] on div "next image" at bounding box center [1027, 229] width 37 height 438
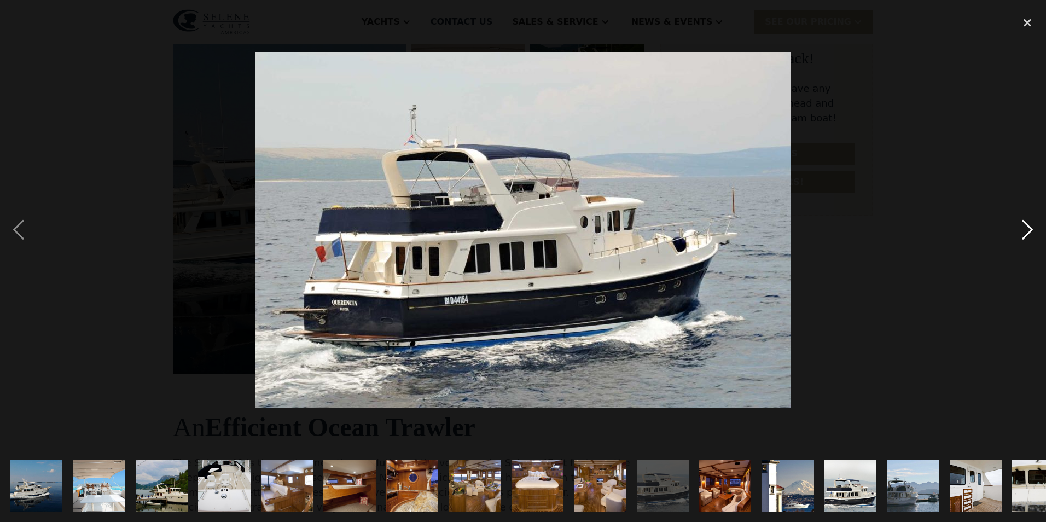
click at [1023, 236] on div "next image" at bounding box center [1027, 229] width 37 height 438
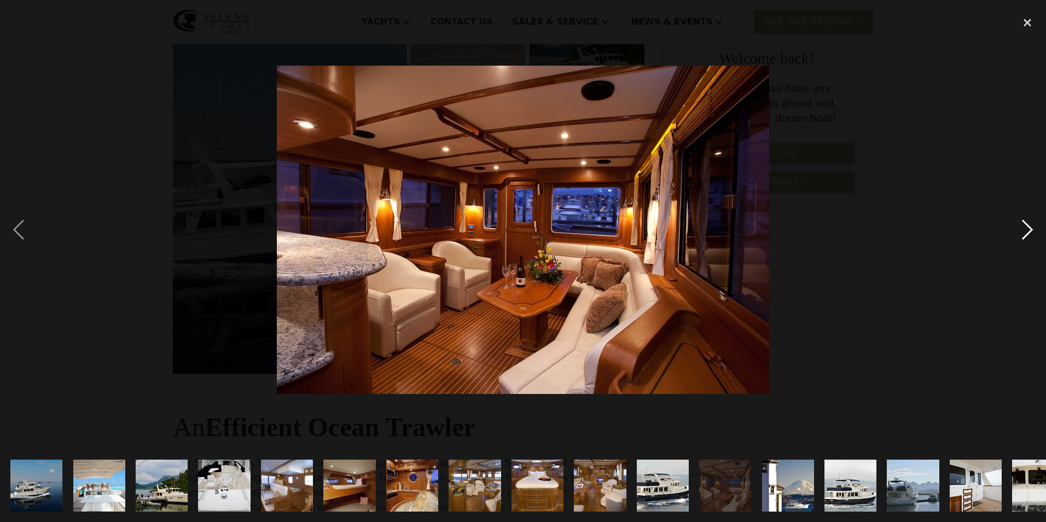
click at [1023, 236] on div "next image" at bounding box center [1027, 229] width 37 height 438
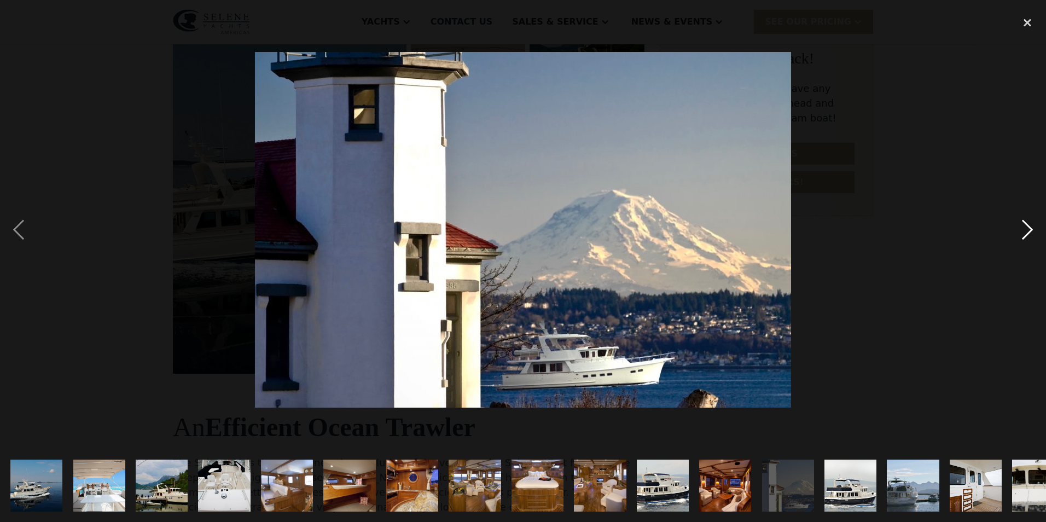
click at [1023, 236] on div "next image" at bounding box center [1027, 229] width 37 height 438
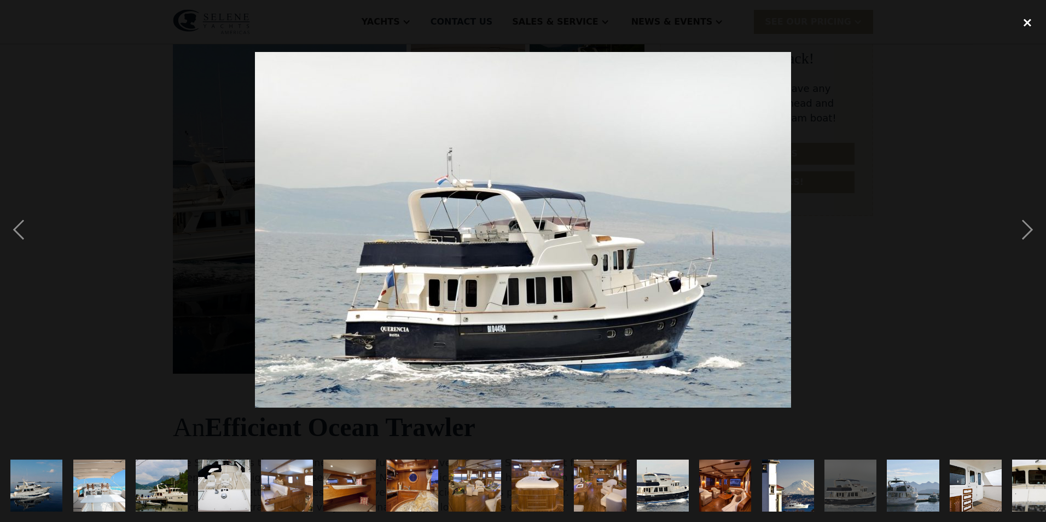
click at [1031, 25] on div "close lightbox" at bounding box center [1027, 22] width 37 height 24
